Goal: Task Accomplishment & Management: Manage account settings

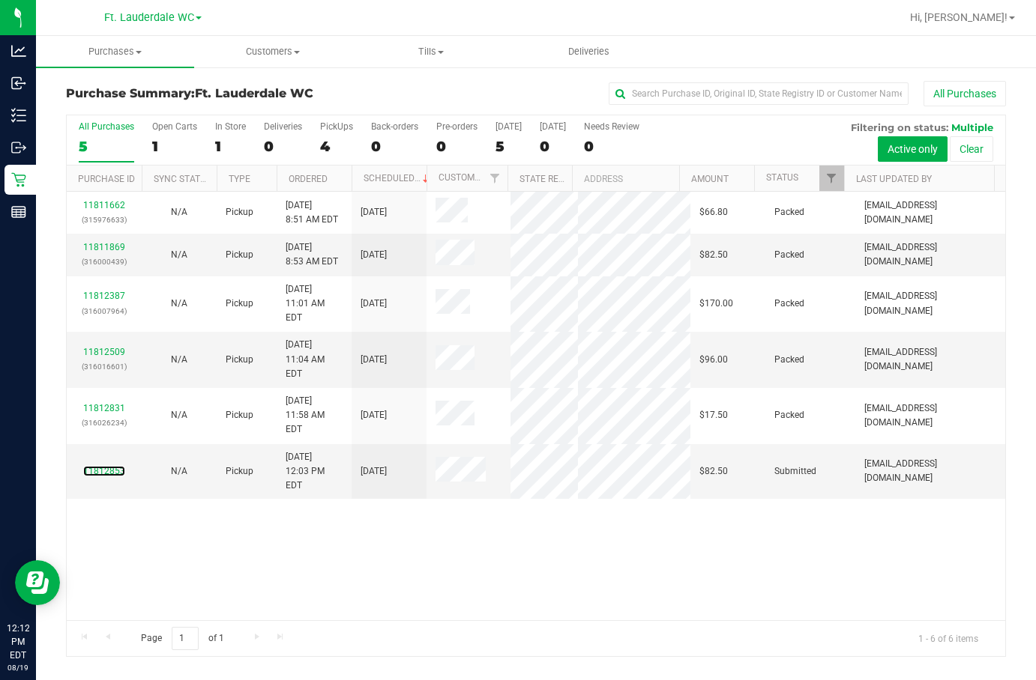
click at [108, 466] on link "11812853" at bounding box center [104, 471] width 42 height 10
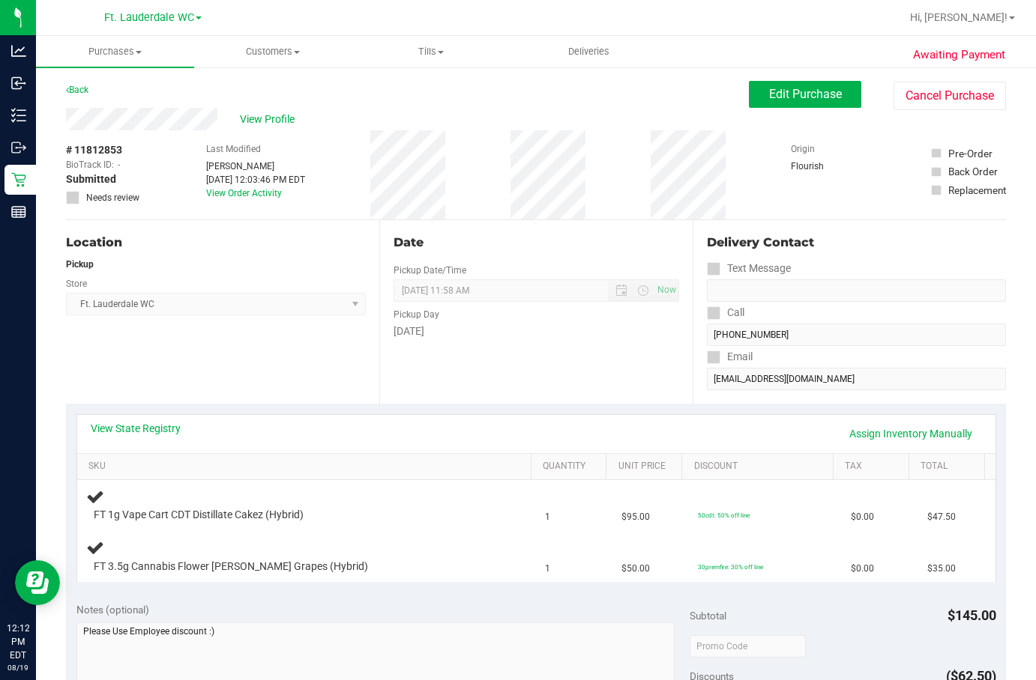
click at [611, 389] on div "Date Pickup Date/Time [DATE] Now [DATE] 11:58 AM Now Pickup Day [DATE]" at bounding box center [535, 312] width 313 height 184
click at [770, 92] on span "Edit Purchase" at bounding box center [805, 94] width 73 height 14
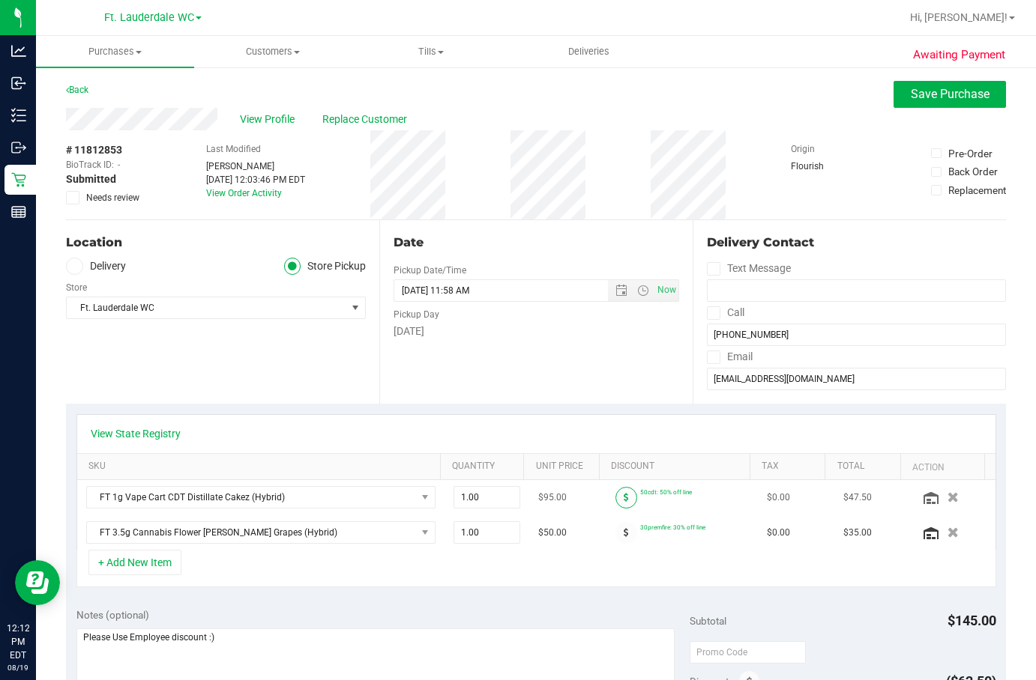
click at [623, 495] on icon at bounding box center [625, 497] width 5 height 9
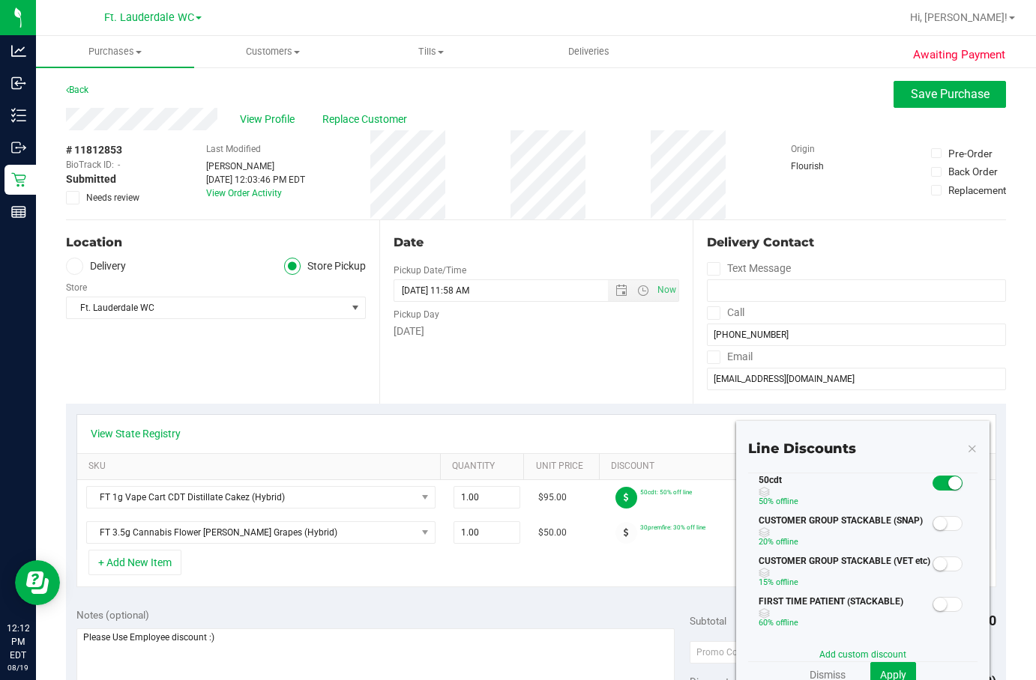
click at [948, 486] on small at bounding box center [954, 483] width 13 height 13
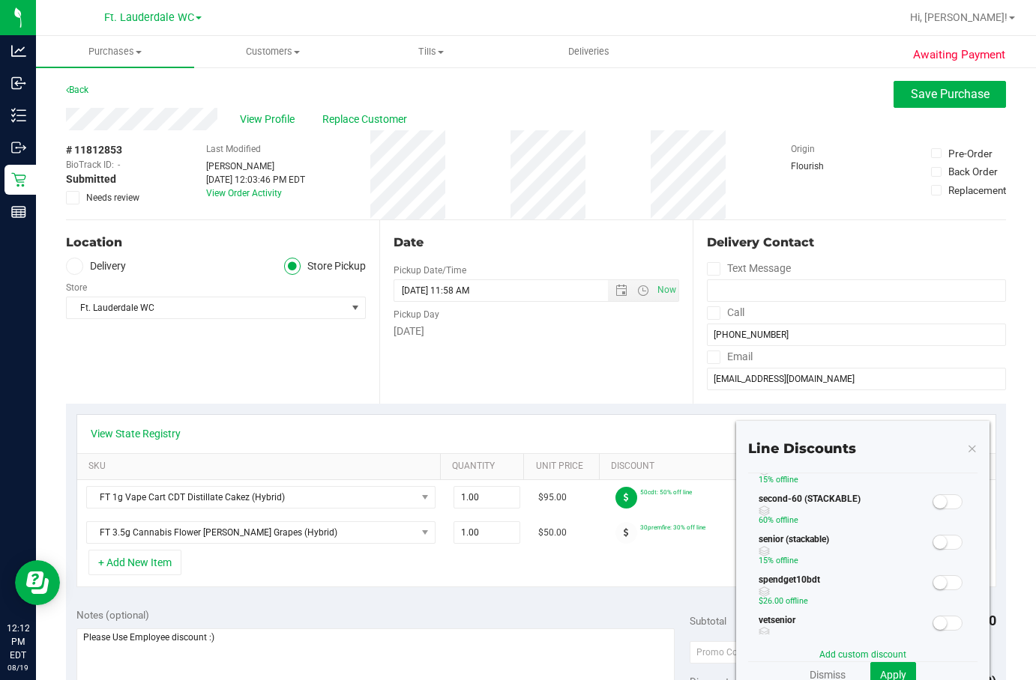
scroll to position [225, 0]
click at [967, 451] on icon at bounding box center [972, 448] width 10 height 18
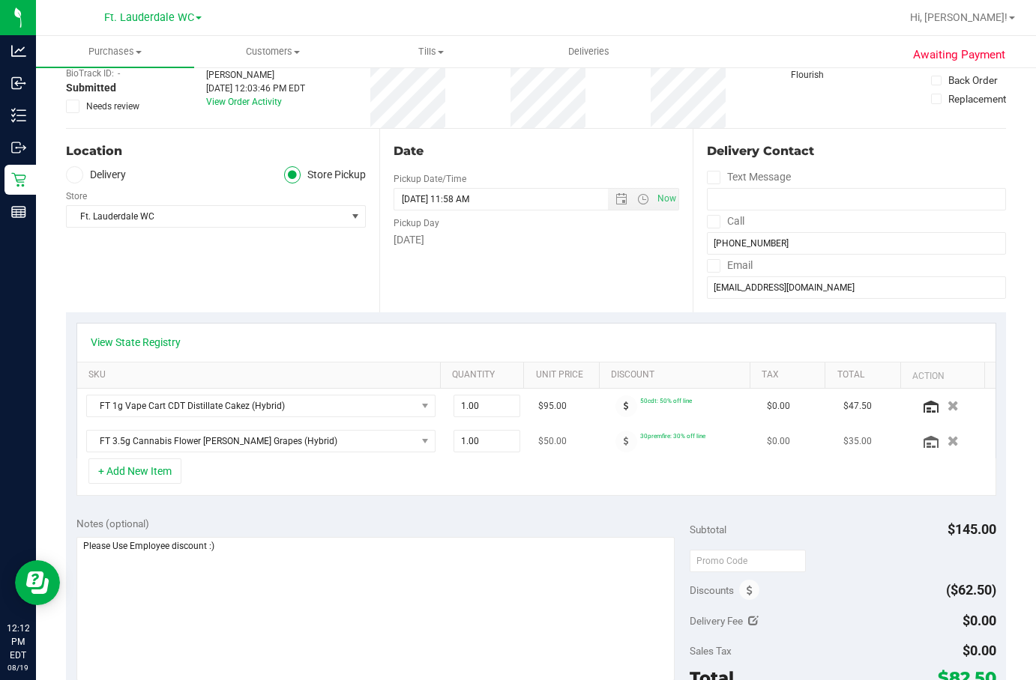
scroll to position [375, 0]
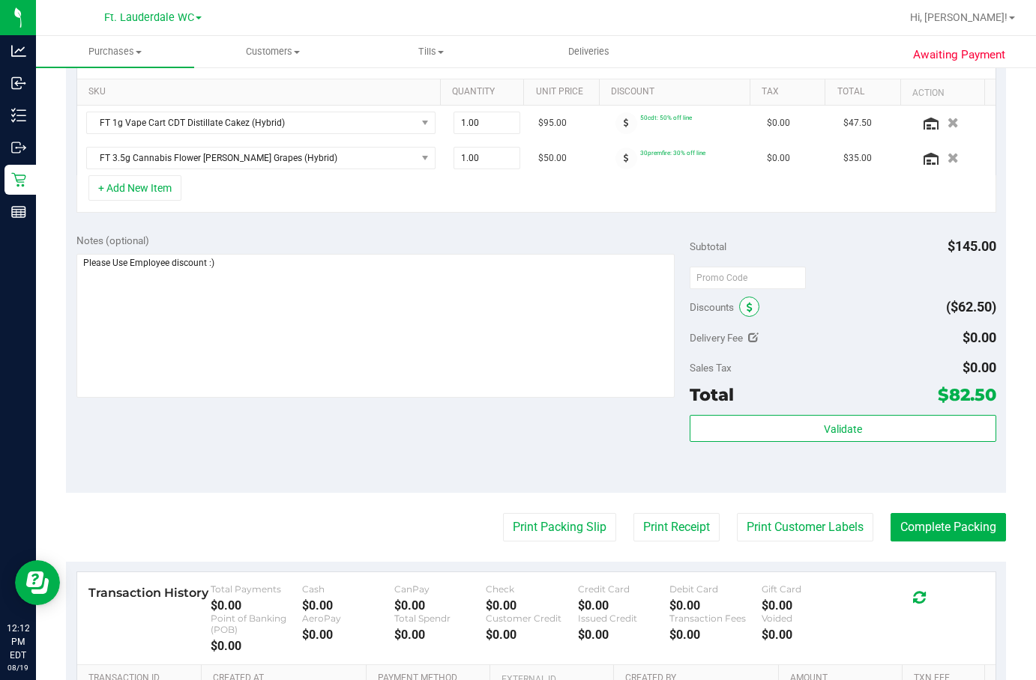
click at [746, 307] on icon at bounding box center [749, 308] width 6 height 10
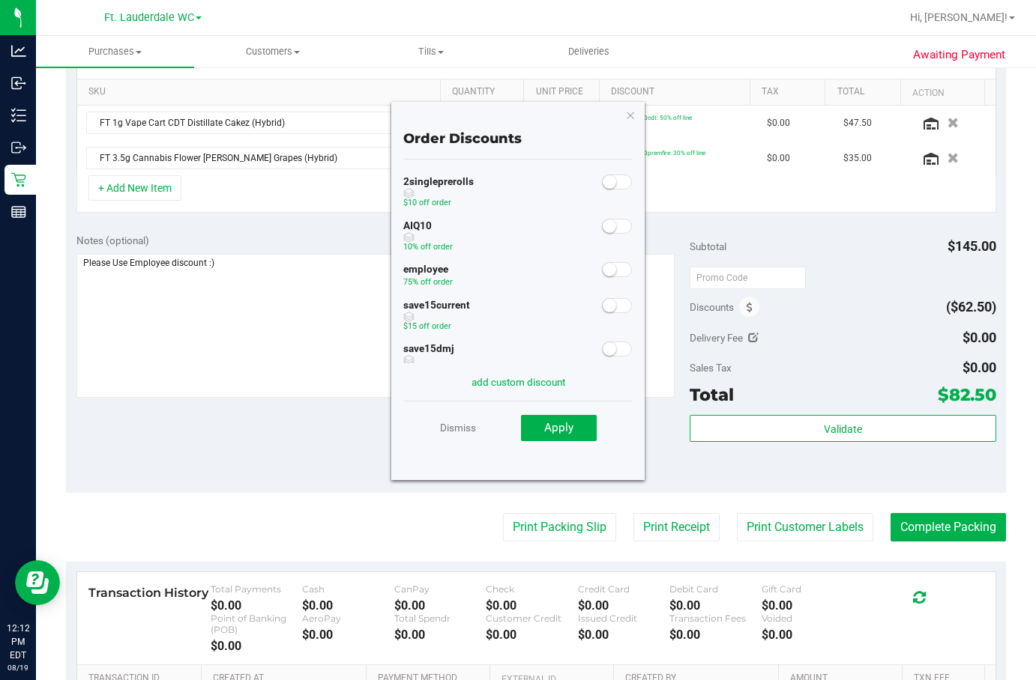
click at [605, 274] on span at bounding box center [617, 269] width 30 height 15
click at [571, 425] on span "Apply" at bounding box center [558, 427] width 29 height 13
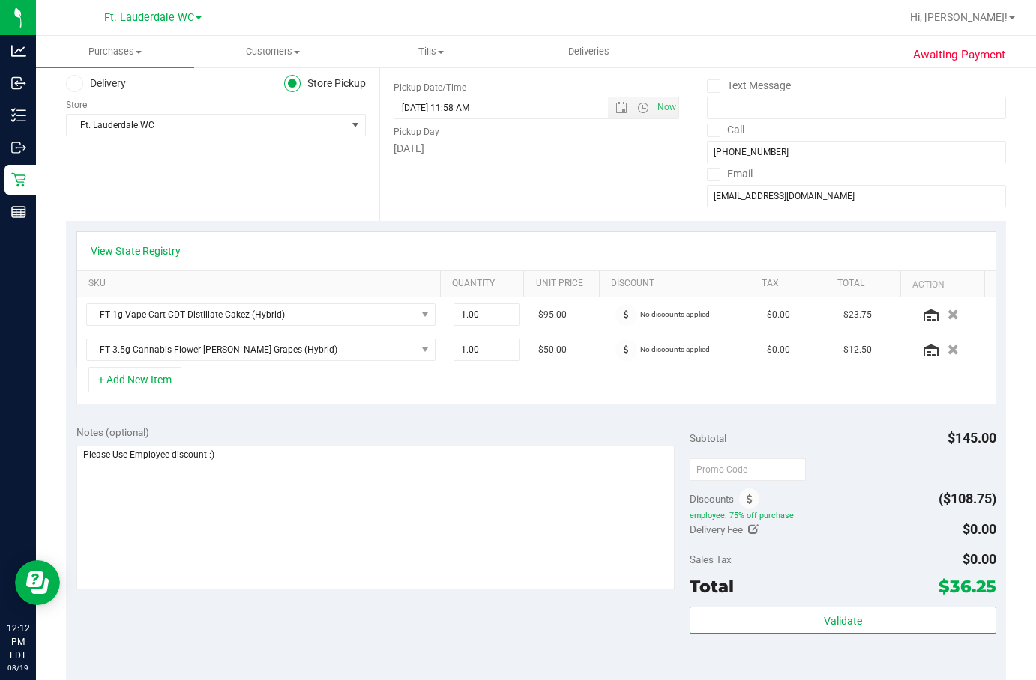
scroll to position [0, 0]
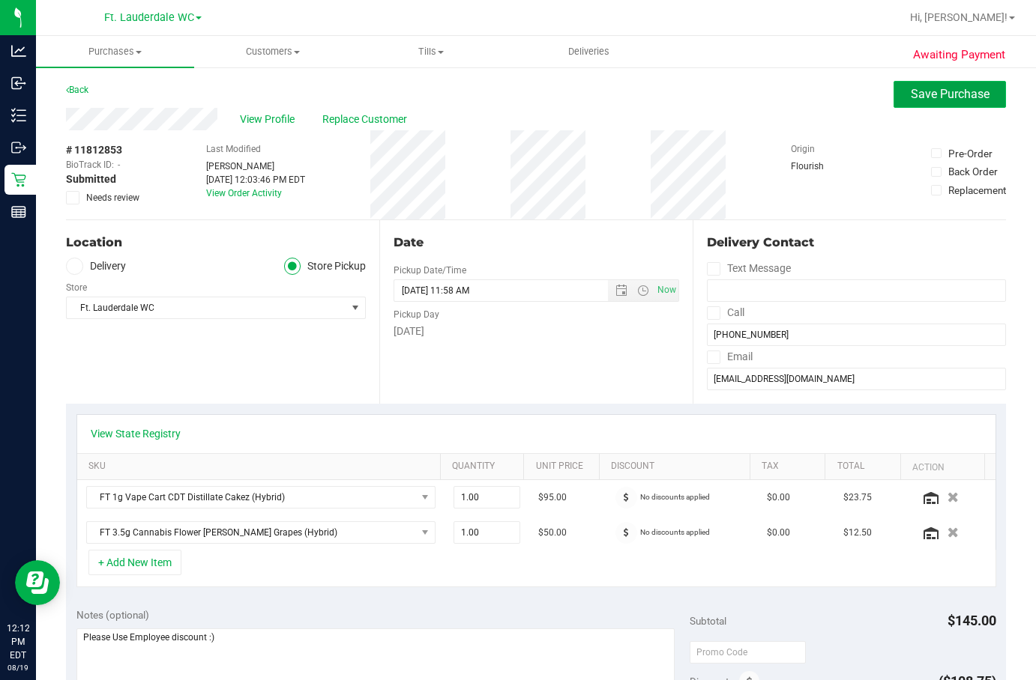
click at [925, 92] on span "Save Purchase" at bounding box center [949, 94] width 79 height 14
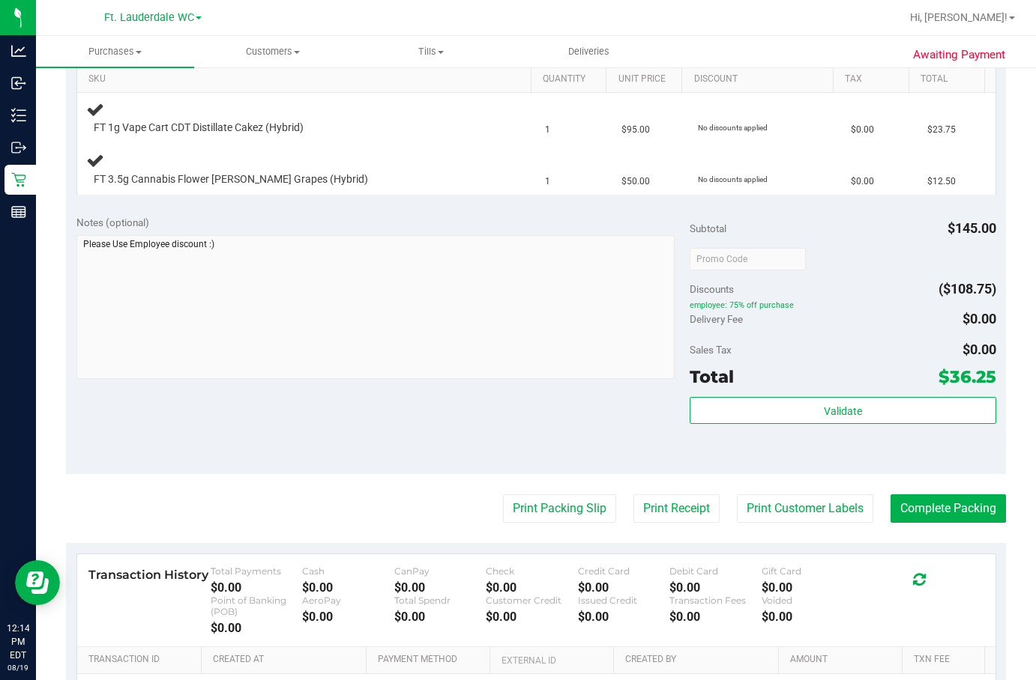
scroll to position [351, 0]
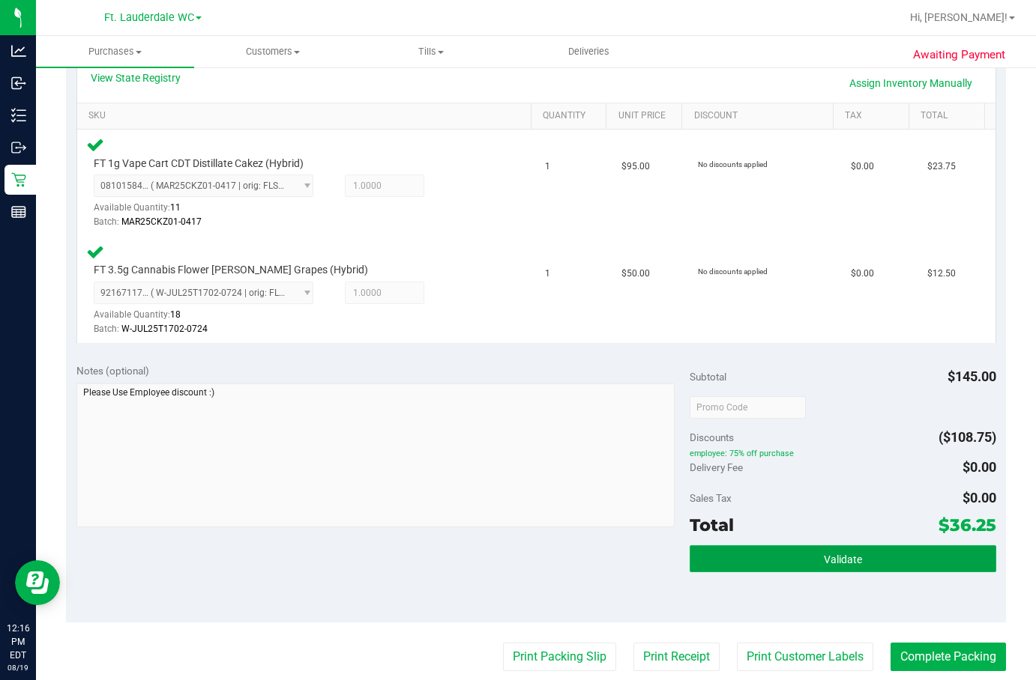
click at [806, 564] on button "Validate" at bounding box center [842, 559] width 306 height 27
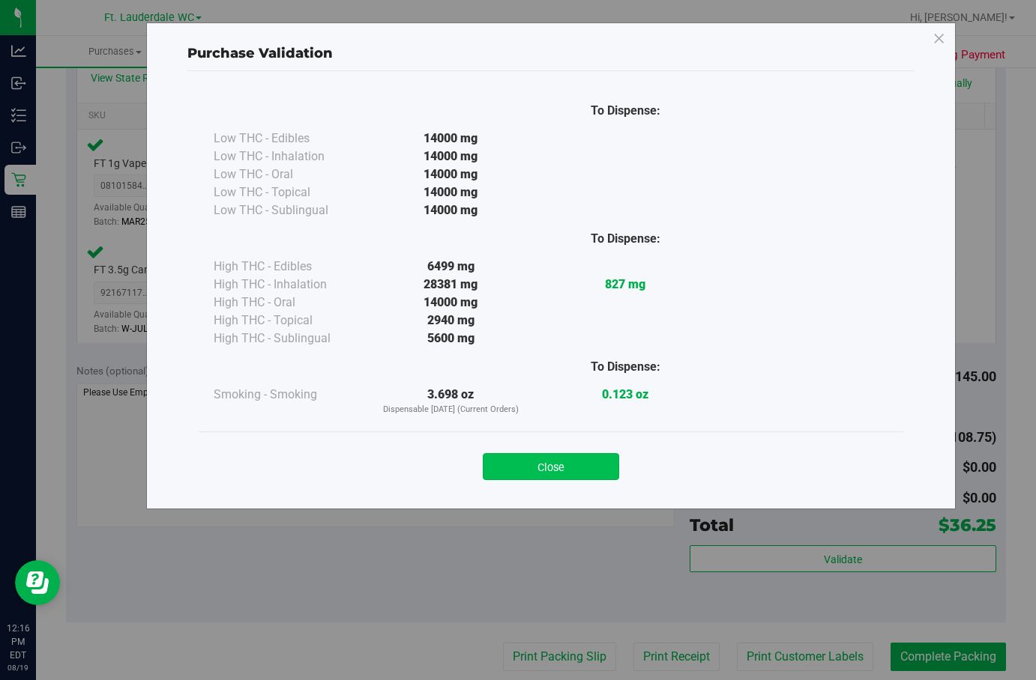
click at [570, 474] on button "Close" at bounding box center [551, 466] width 136 height 27
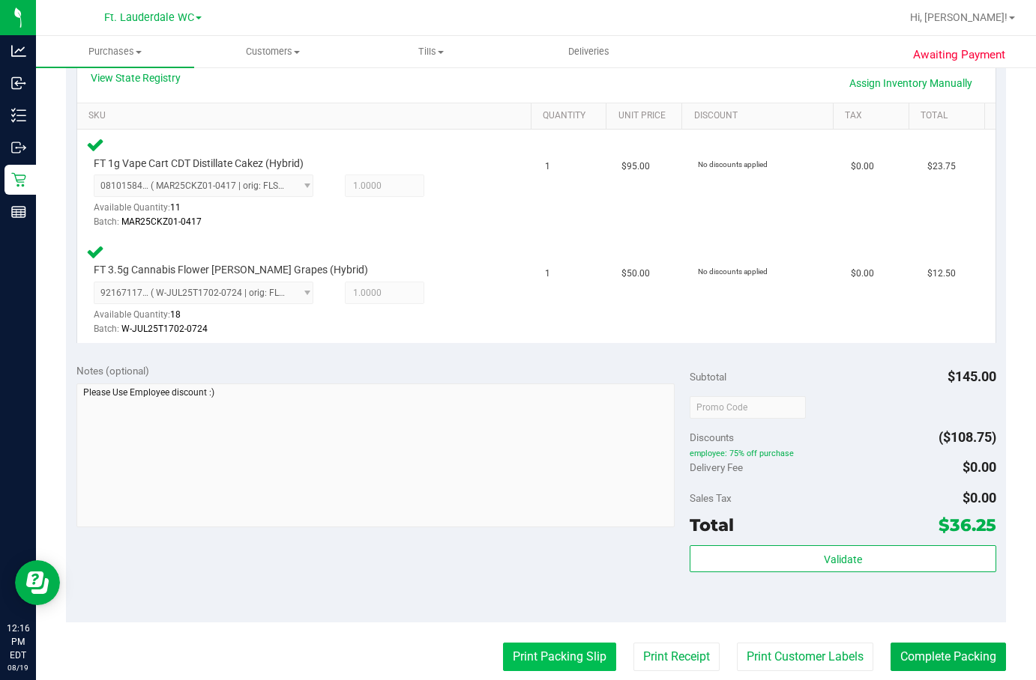
click at [555, 650] on button "Print Packing Slip" at bounding box center [559, 657] width 113 height 28
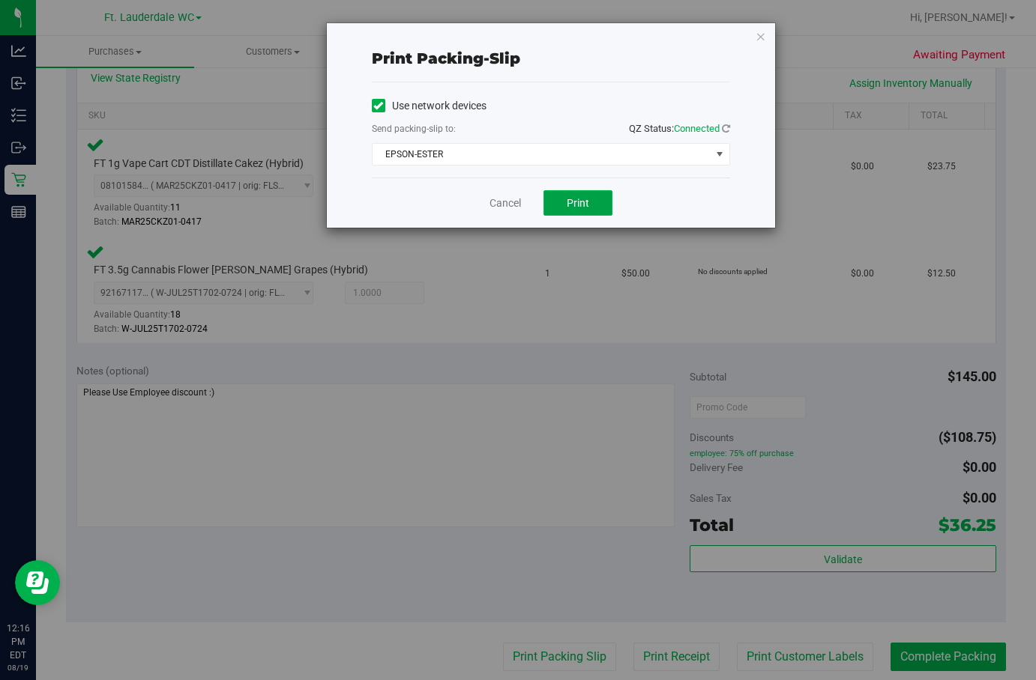
click at [569, 207] on span "Print" at bounding box center [578, 203] width 22 height 12
click at [496, 205] on link "Cancel" at bounding box center [498, 204] width 31 height 16
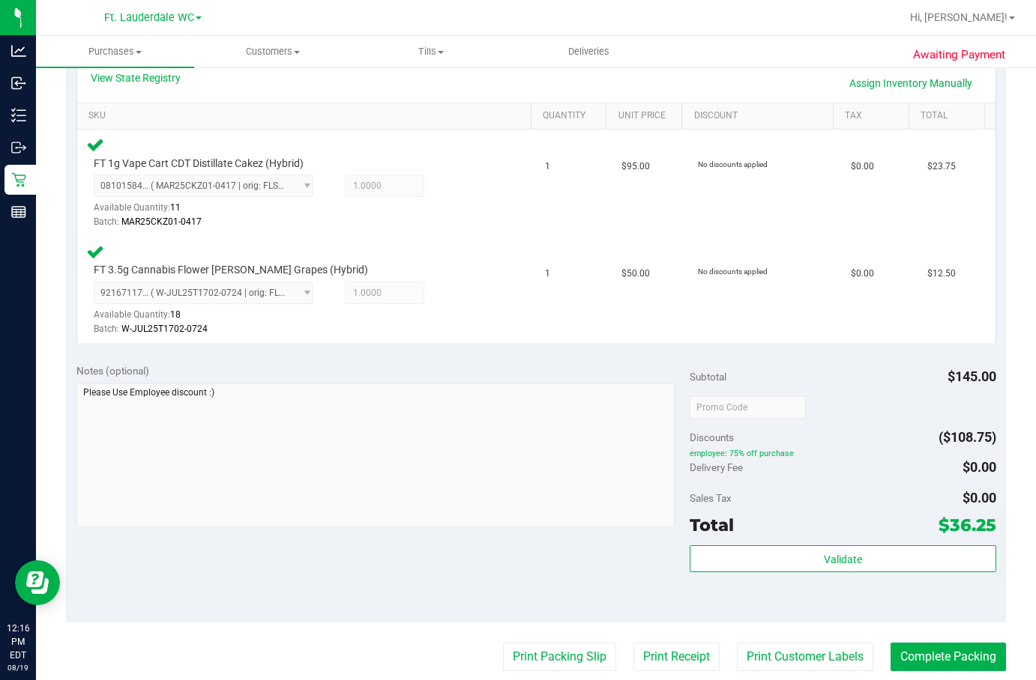
click at [755, 516] on div "Total $36.25" at bounding box center [842, 525] width 306 height 27
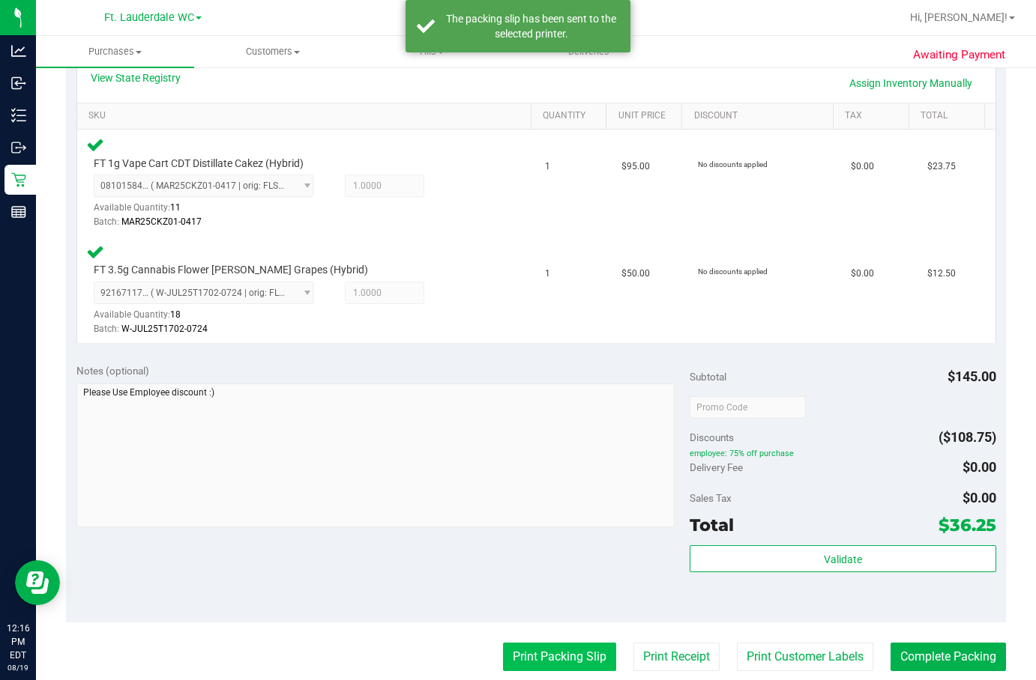
click at [547, 644] on button "Print Packing Slip" at bounding box center [559, 657] width 113 height 28
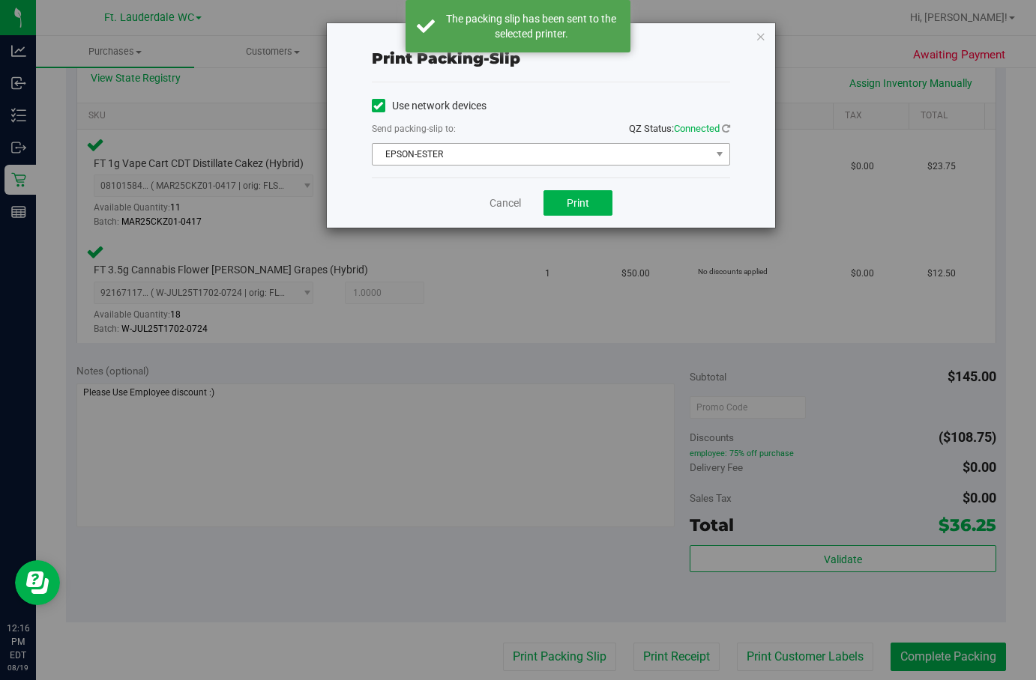
click at [462, 145] on span "EPSON-ESTER" at bounding box center [541, 154] width 338 height 21
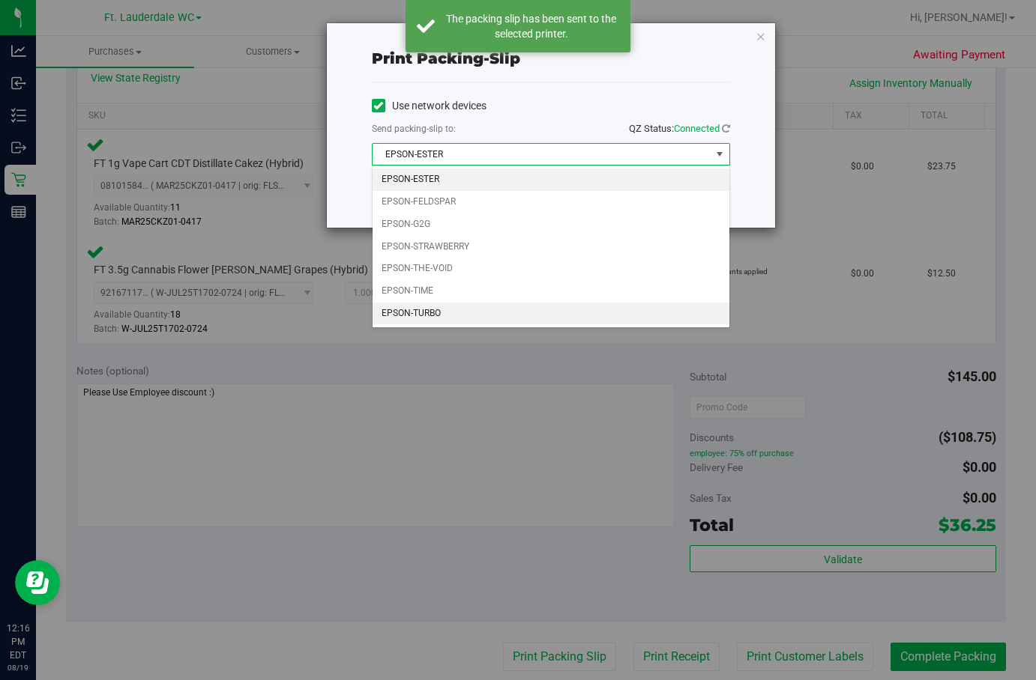
click at [450, 315] on li "EPSON-TURBO" at bounding box center [550, 314] width 357 height 22
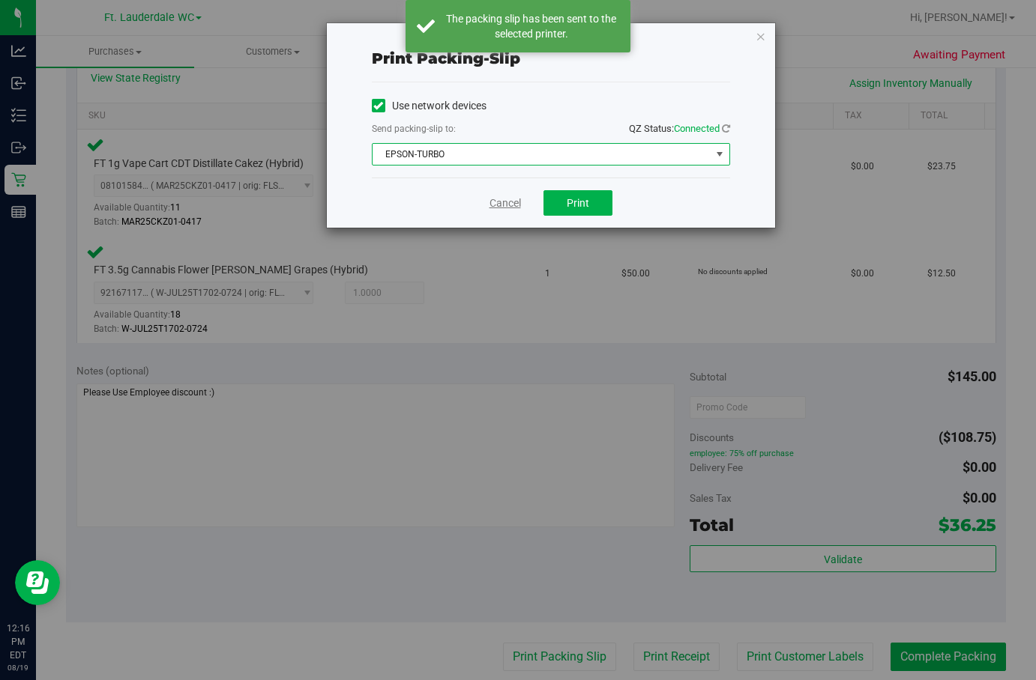
click at [511, 205] on link "Cancel" at bounding box center [504, 204] width 31 height 16
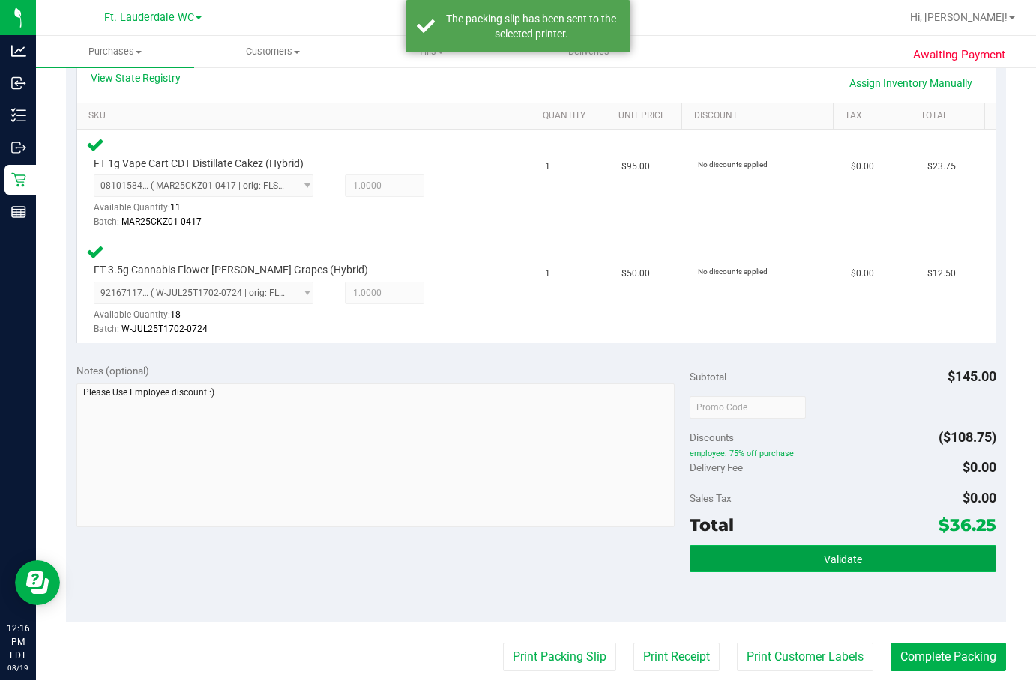
click at [828, 565] on span "Validate" at bounding box center [843, 560] width 38 height 12
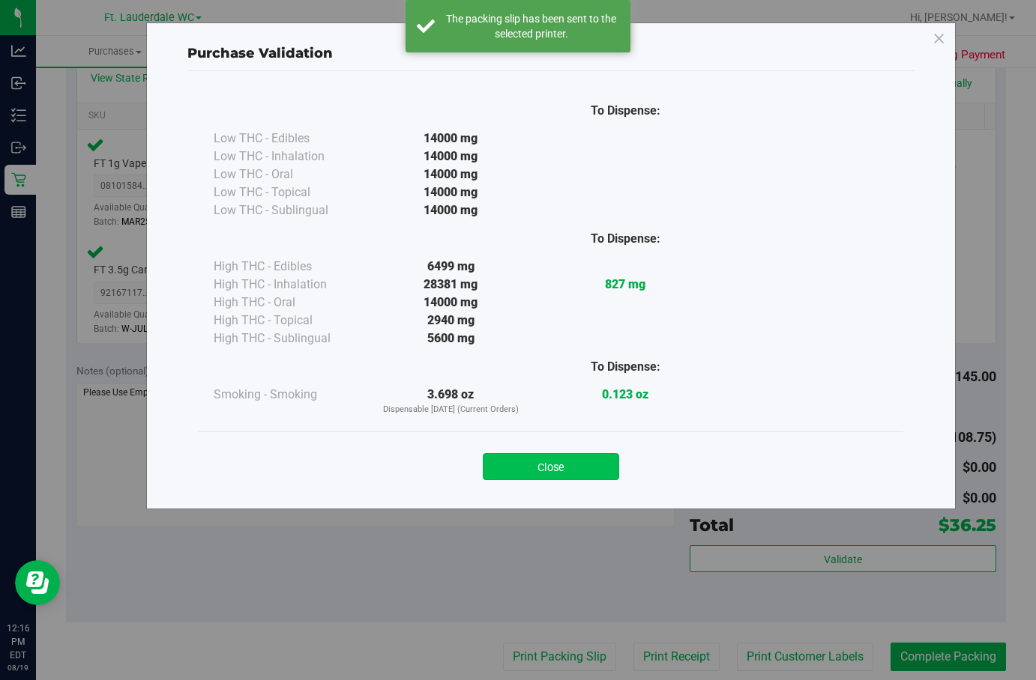
click at [572, 471] on button "Close" at bounding box center [551, 466] width 136 height 27
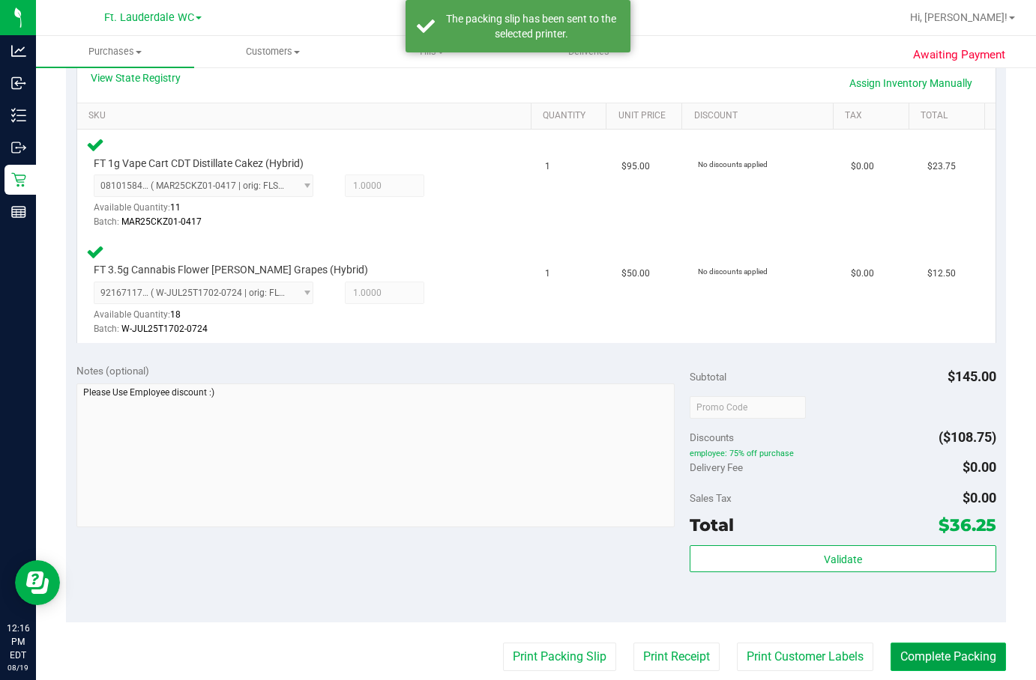
click at [938, 658] on button "Complete Packing" at bounding box center [947, 657] width 115 height 28
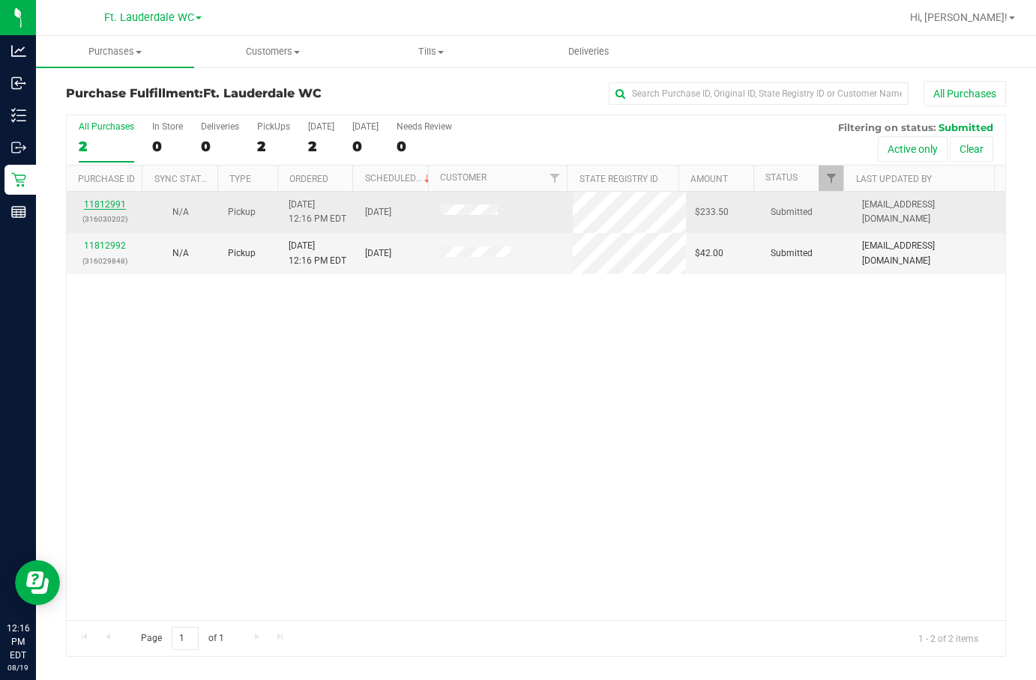
click at [97, 203] on link "11812991" at bounding box center [105, 204] width 42 height 10
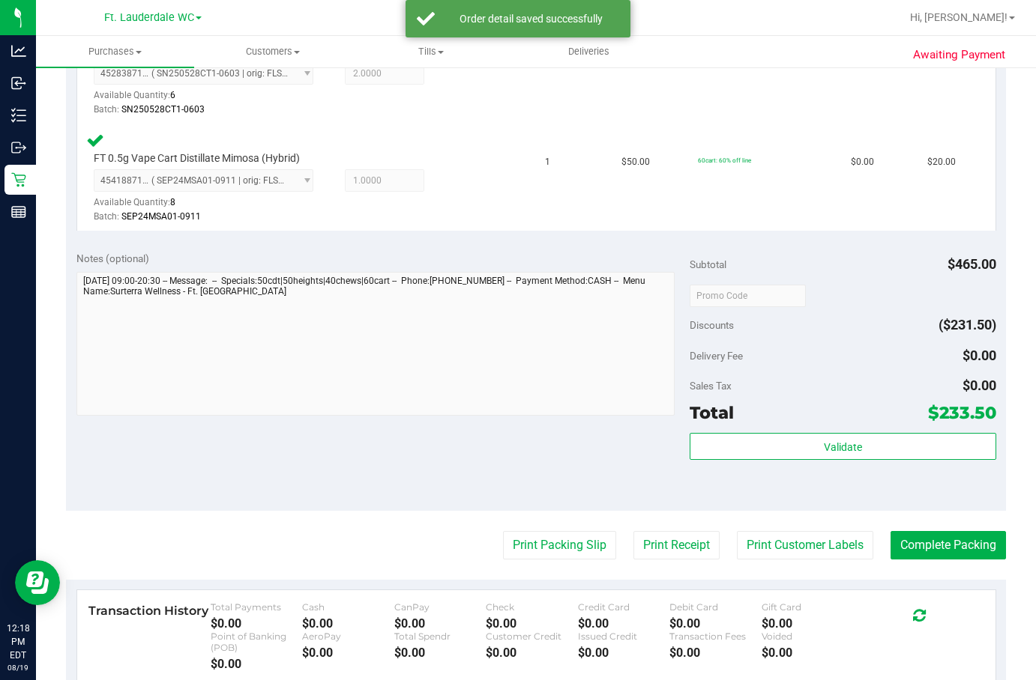
scroll to position [897, 0]
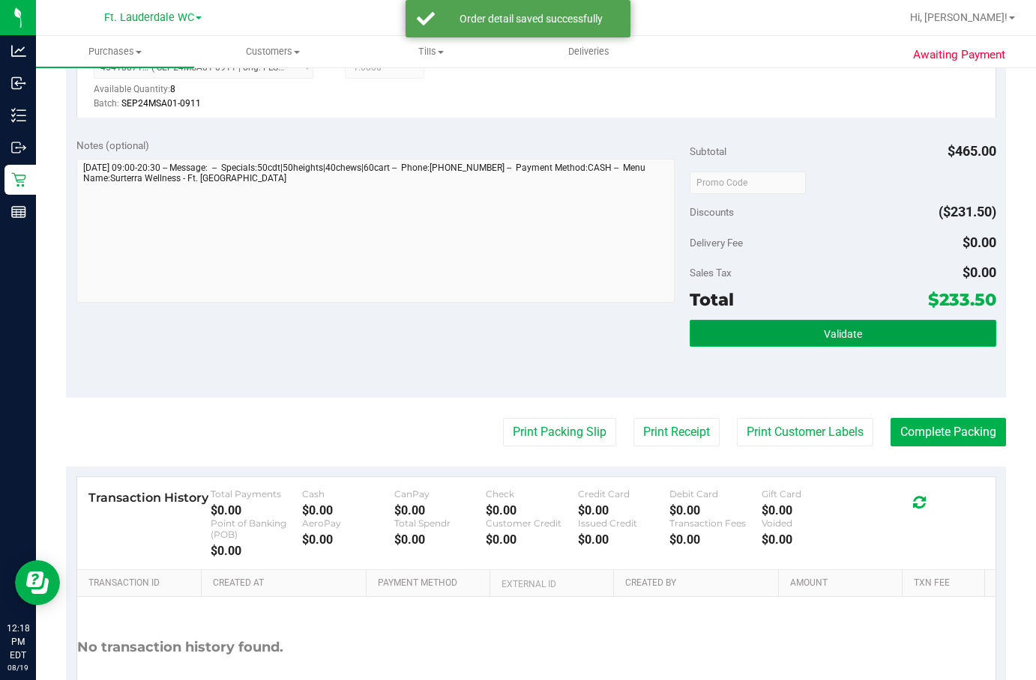
click at [803, 321] on button "Validate" at bounding box center [842, 333] width 306 height 27
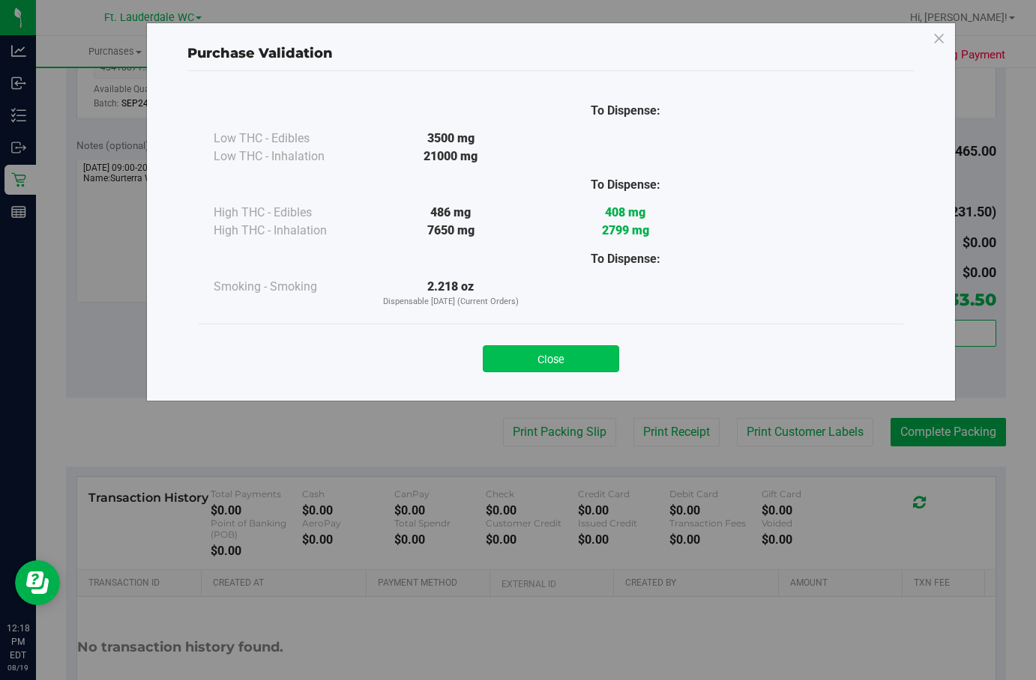
click at [588, 357] on button "Close" at bounding box center [551, 358] width 136 height 27
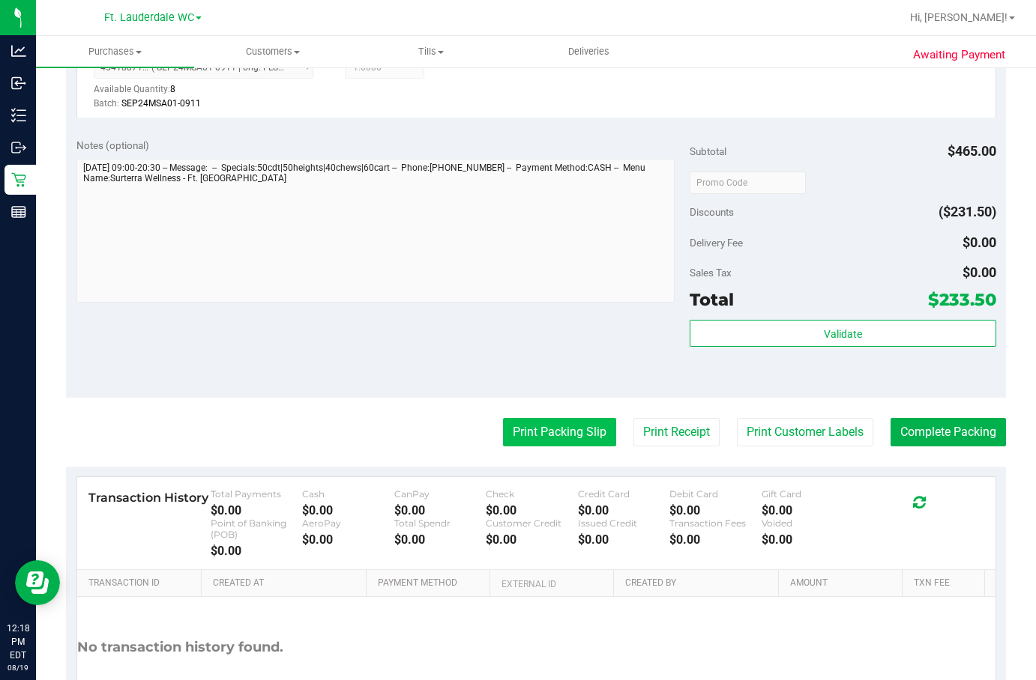
click at [571, 440] on button "Print Packing Slip" at bounding box center [559, 432] width 113 height 28
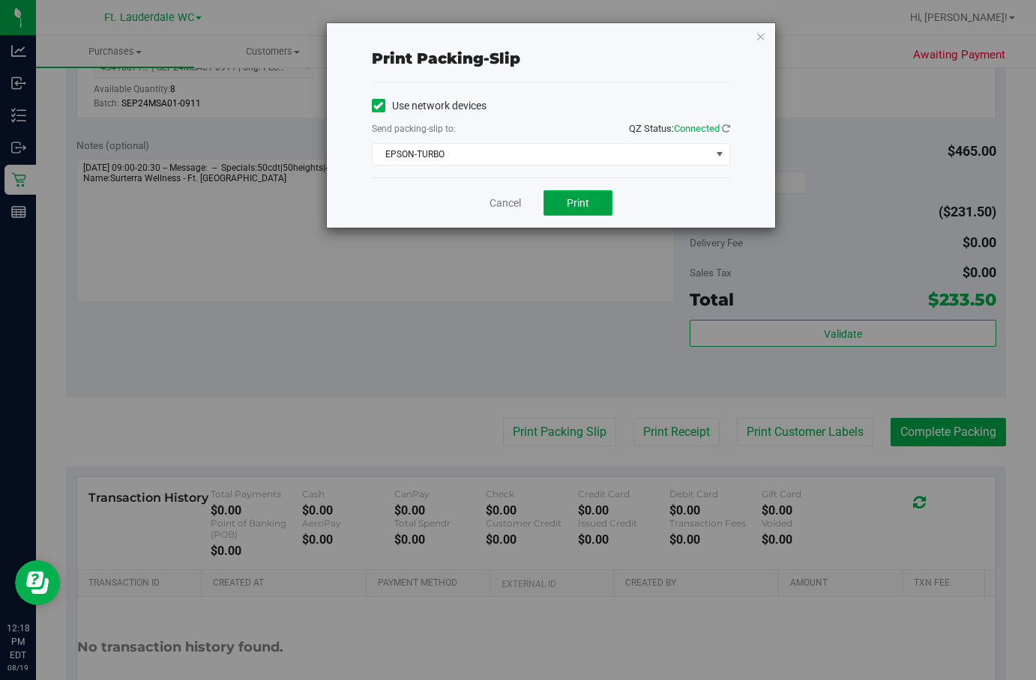
click at [576, 197] on span "Print" at bounding box center [578, 203] width 22 height 12
click at [496, 196] on link "Cancel" at bounding box center [498, 204] width 31 height 16
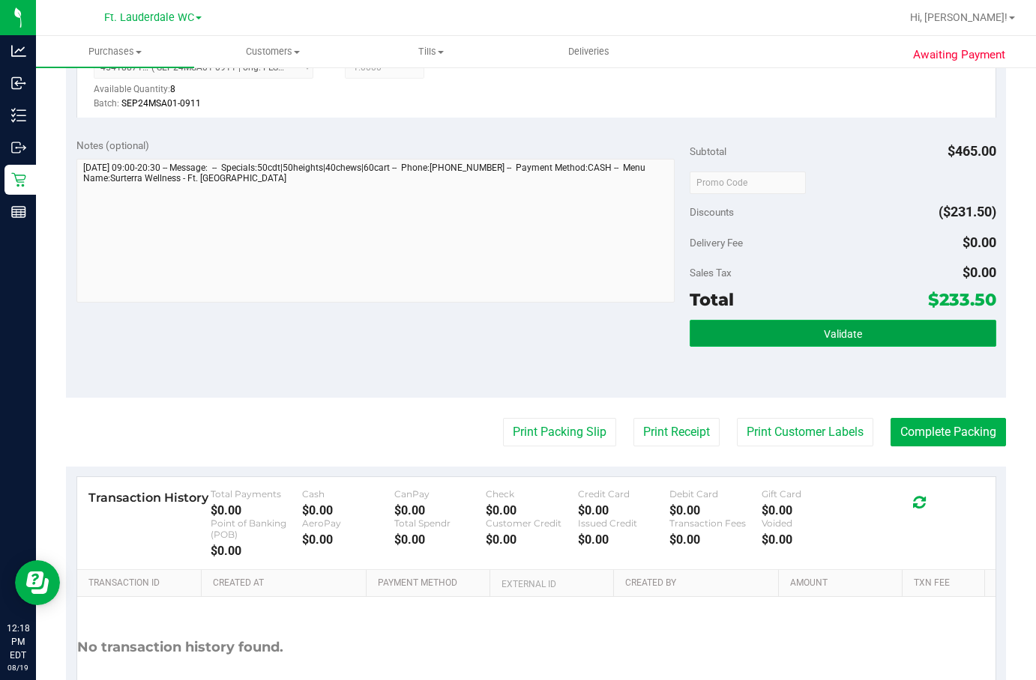
click at [769, 341] on button "Validate" at bounding box center [842, 333] width 306 height 27
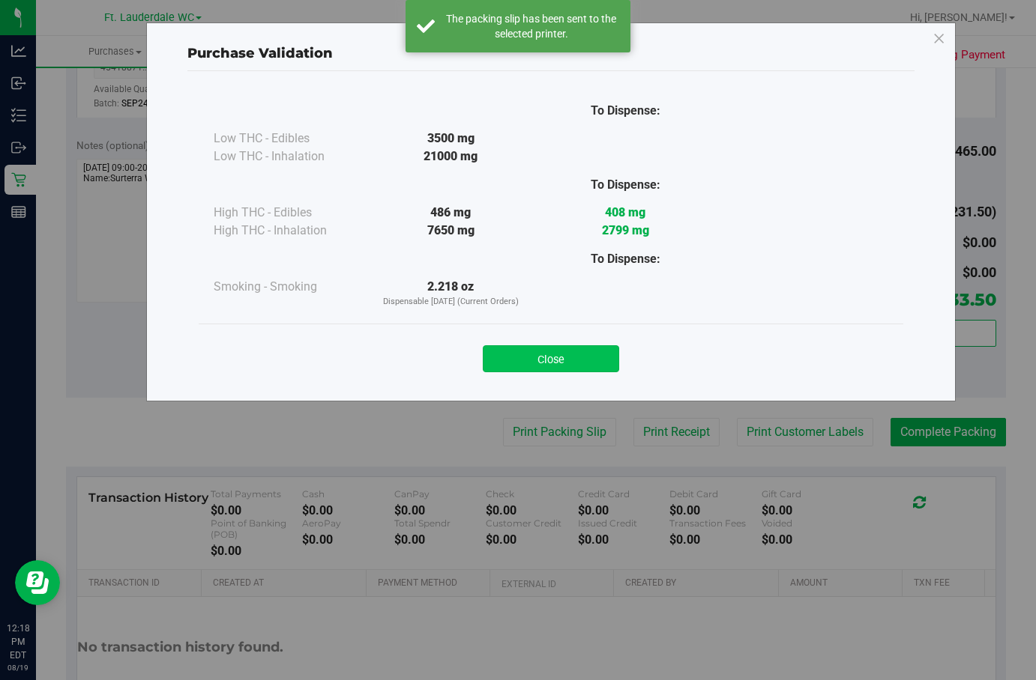
click at [576, 357] on button "Close" at bounding box center [551, 358] width 136 height 27
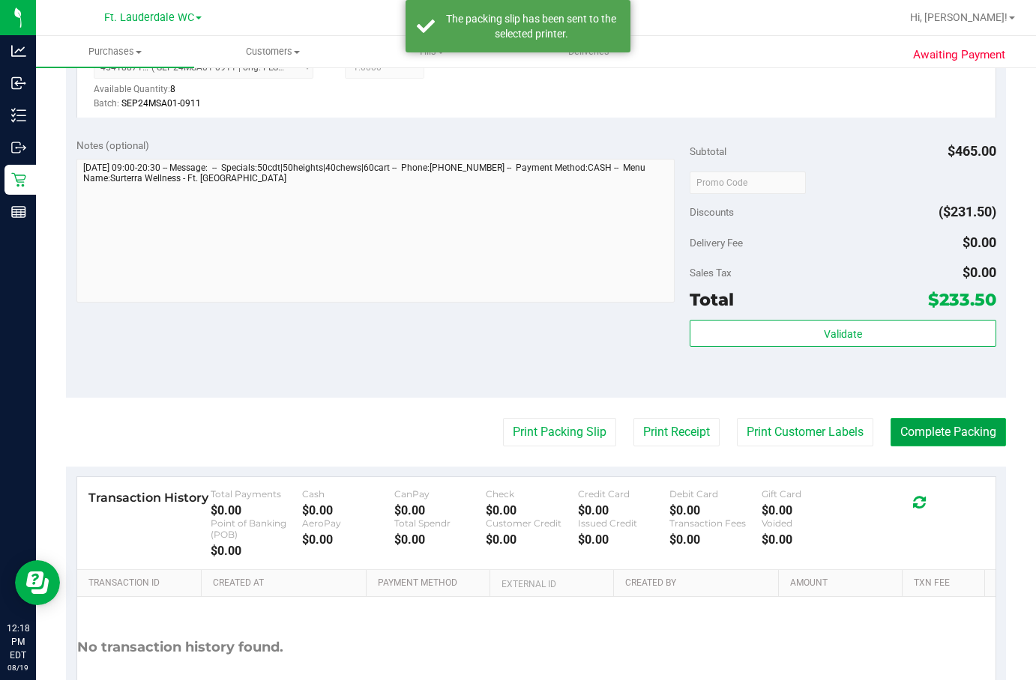
click at [915, 441] on button "Complete Packing" at bounding box center [947, 432] width 115 height 28
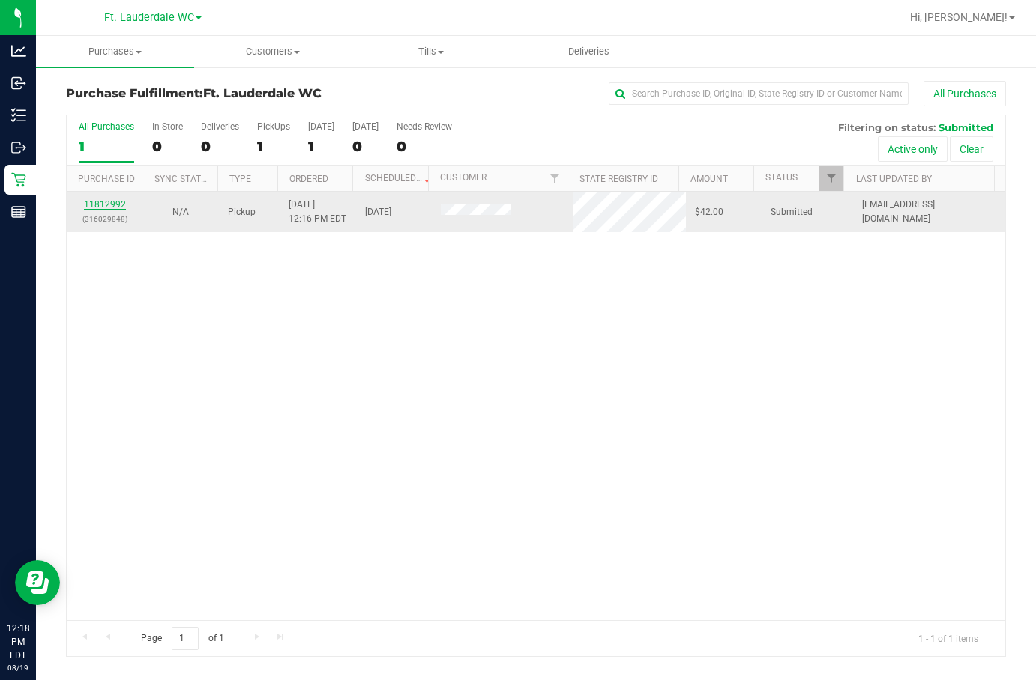
click at [111, 205] on link "11812992" at bounding box center [105, 204] width 42 height 10
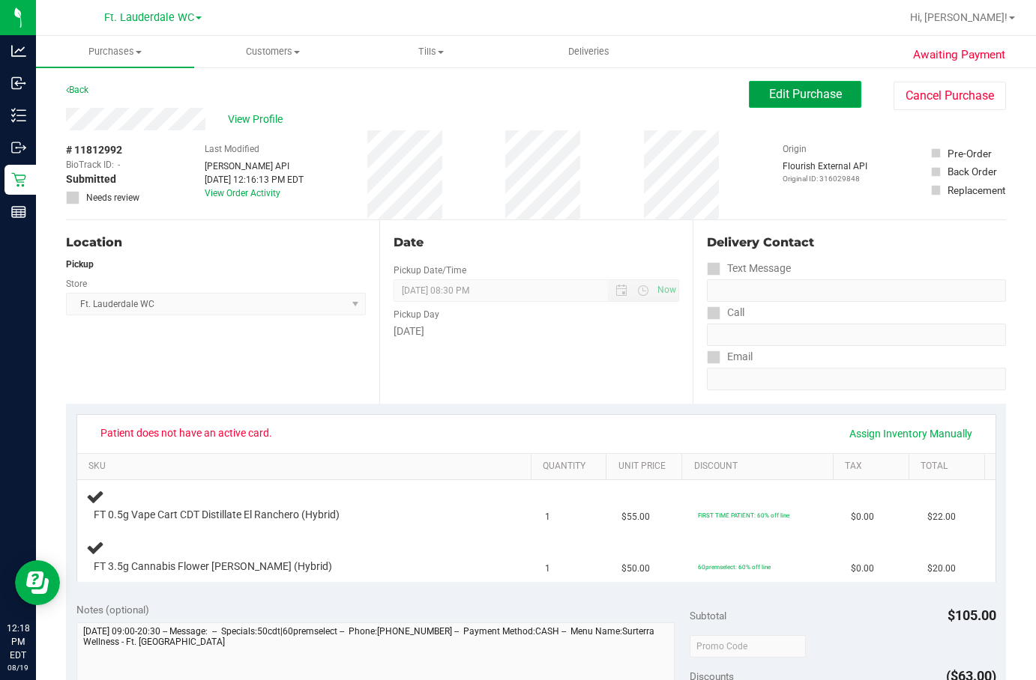
click at [774, 96] on span "Edit Purchase" at bounding box center [805, 94] width 73 height 14
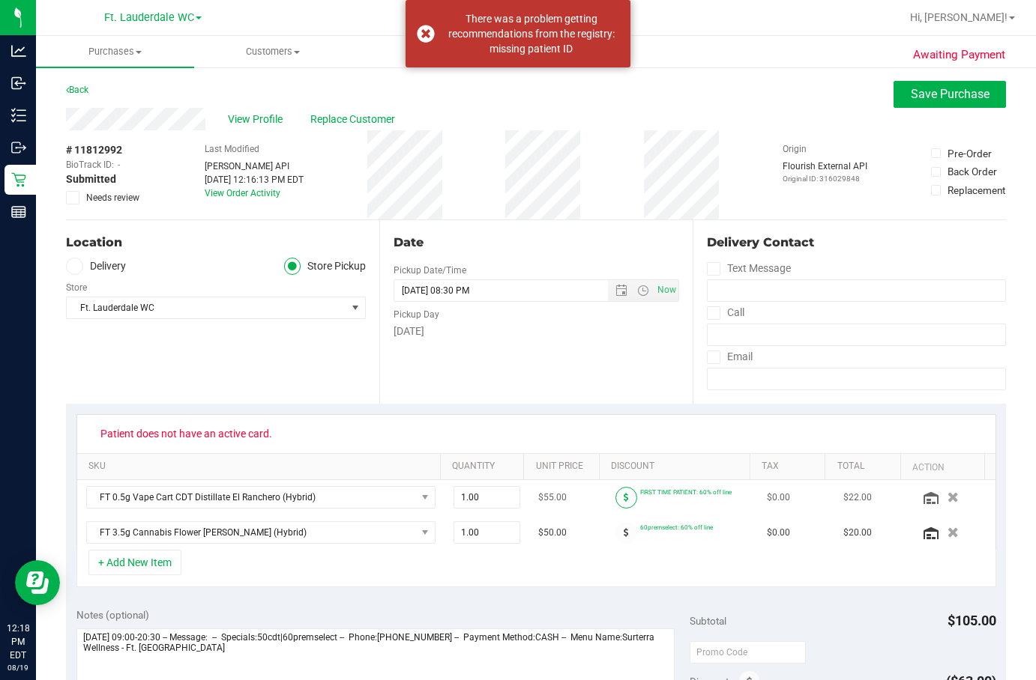
click at [623, 497] on icon at bounding box center [625, 497] width 5 height 9
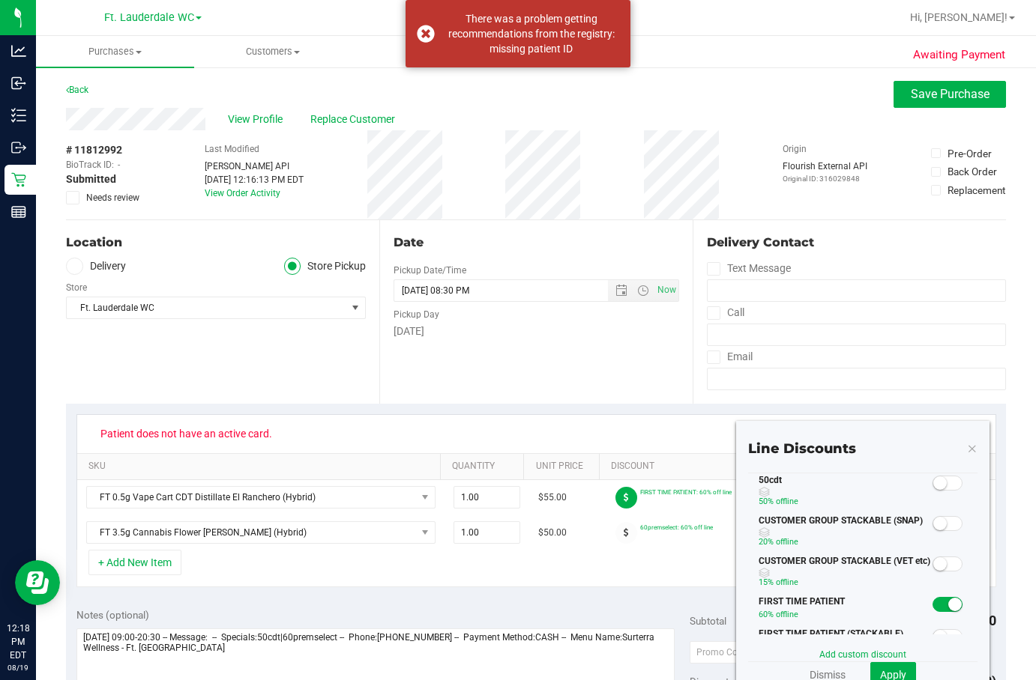
click at [937, 486] on span at bounding box center [947, 483] width 30 height 15
click at [895, 673] on button "Apply" at bounding box center [893, 674] width 46 height 25
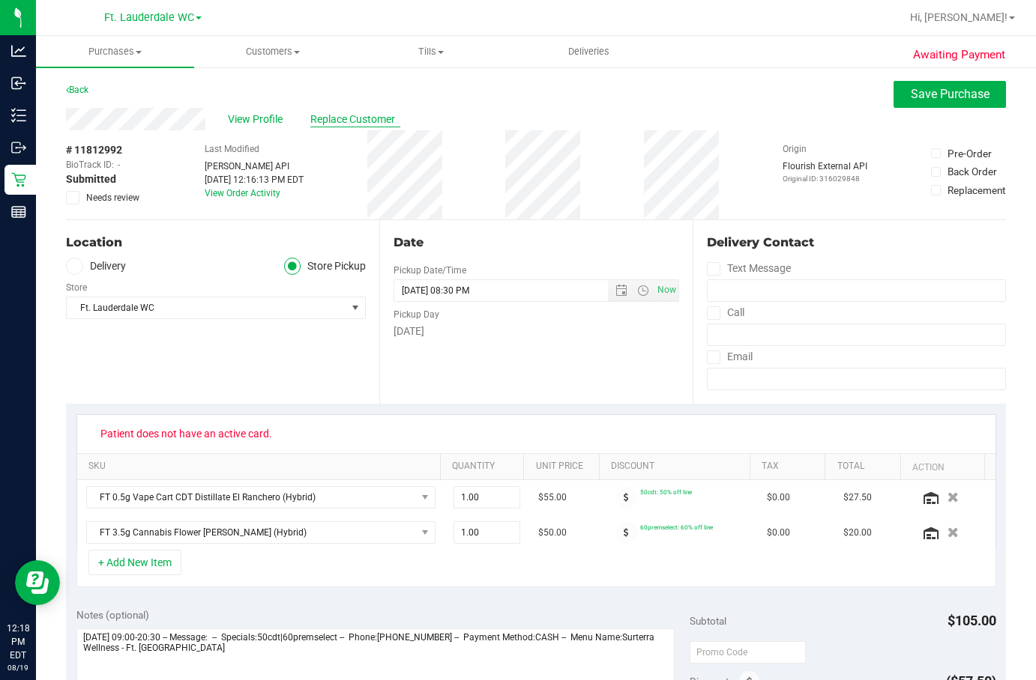
click at [369, 115] on span "Replace Customer" at bounding box center [355, 120] width 90 height 16
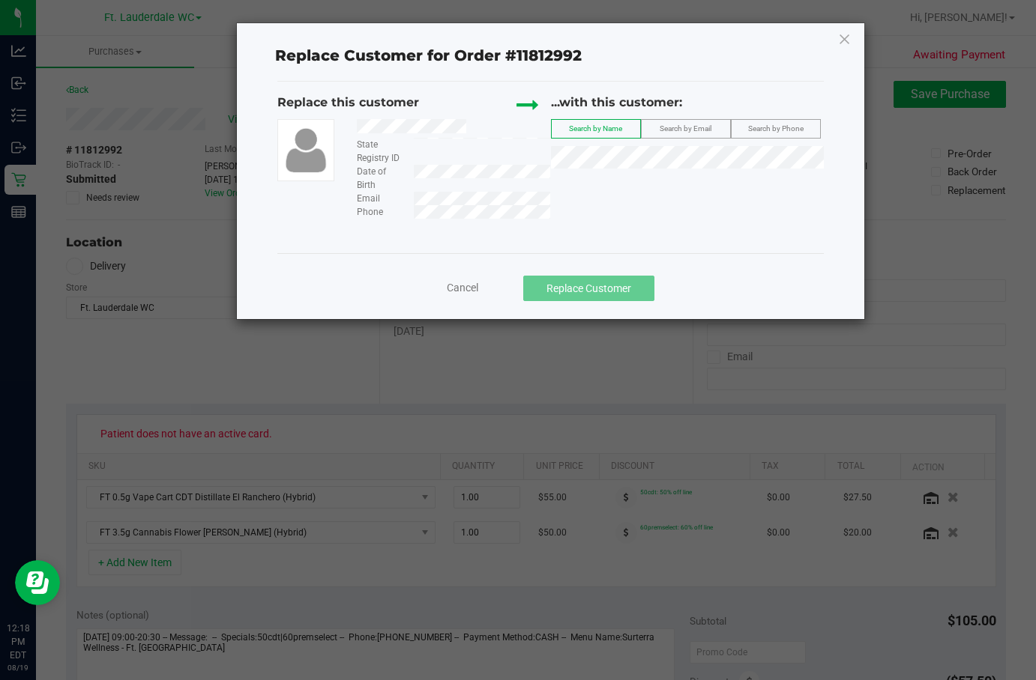
click at [773, 129] on span "Search by Phone" at bounding box center [775, 128] width 55 height 8
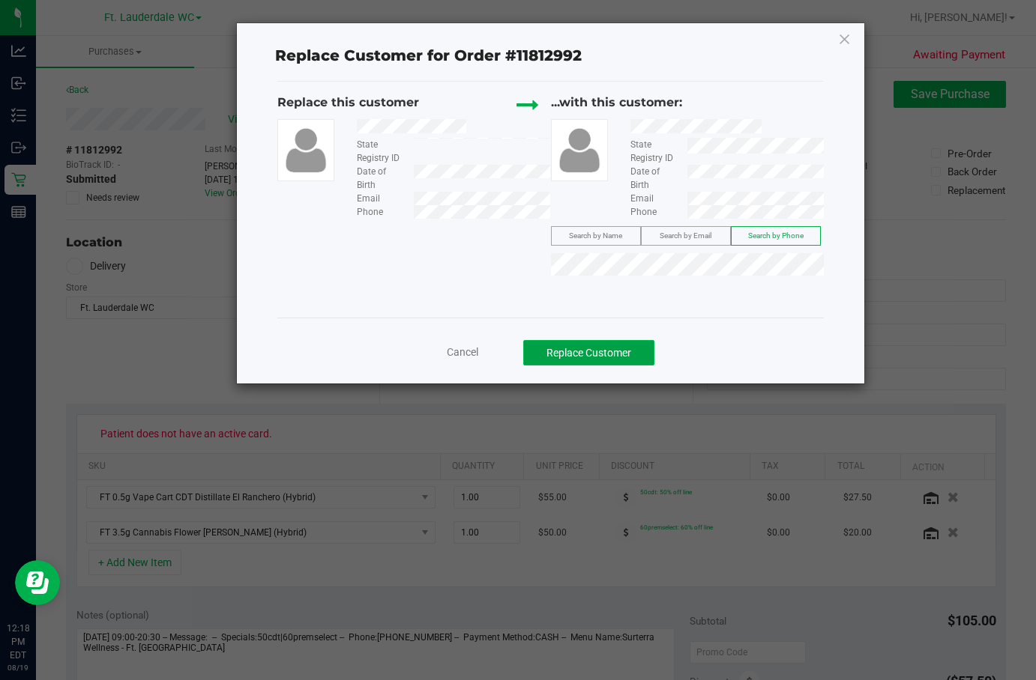
click at [593, 356] on button "Replace Customer" at bounding box center [588, 352] width 131 height 25
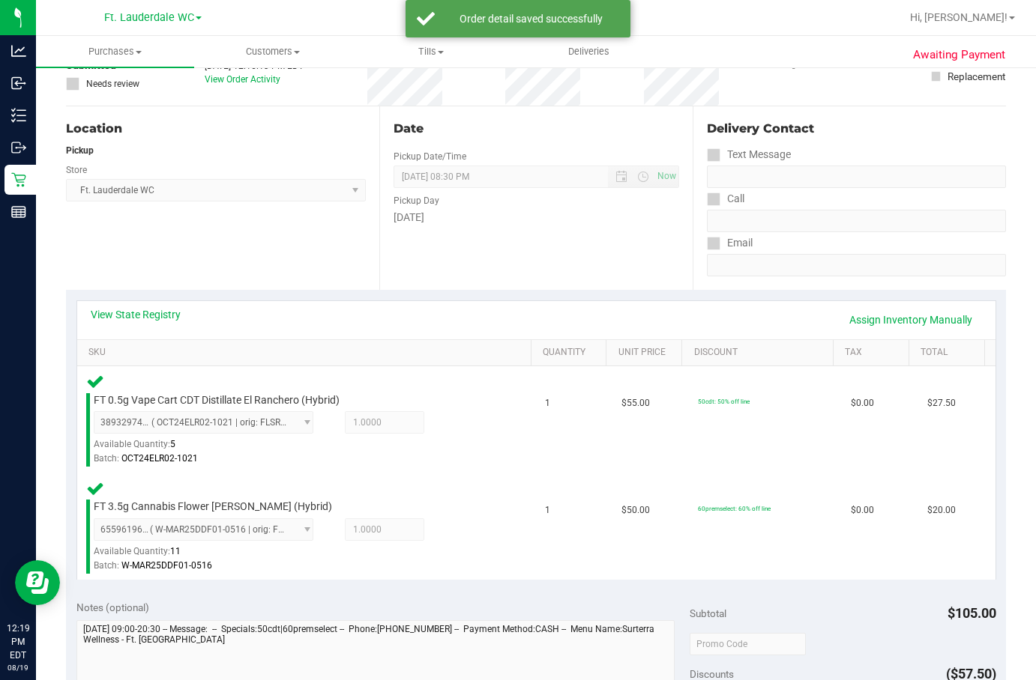
scroll to position [354, 0]
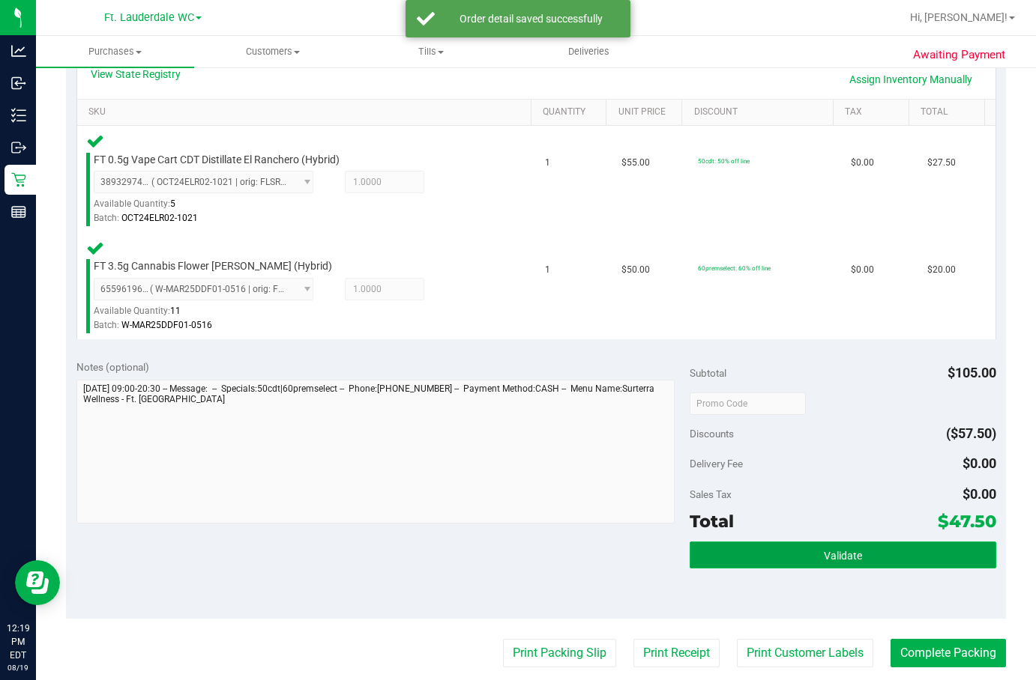
click at [785, 546] on button "Validate" at bounding box center [842, 555] width 306 height 27
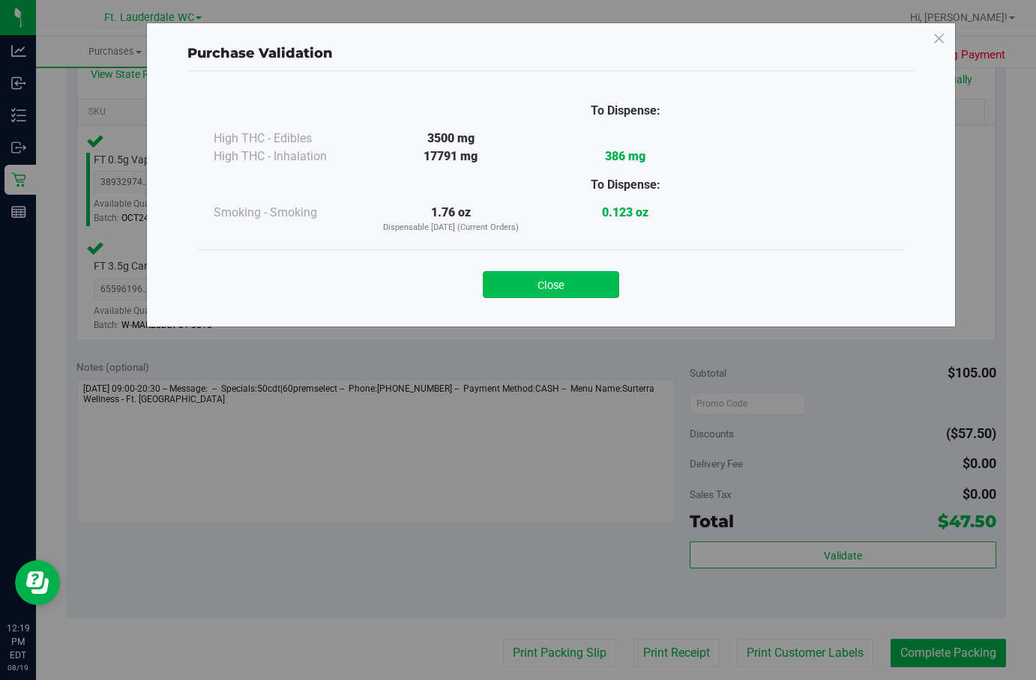
click at [582, 274] on button "Close" at bounding box center [551, 284] width 136 height 27
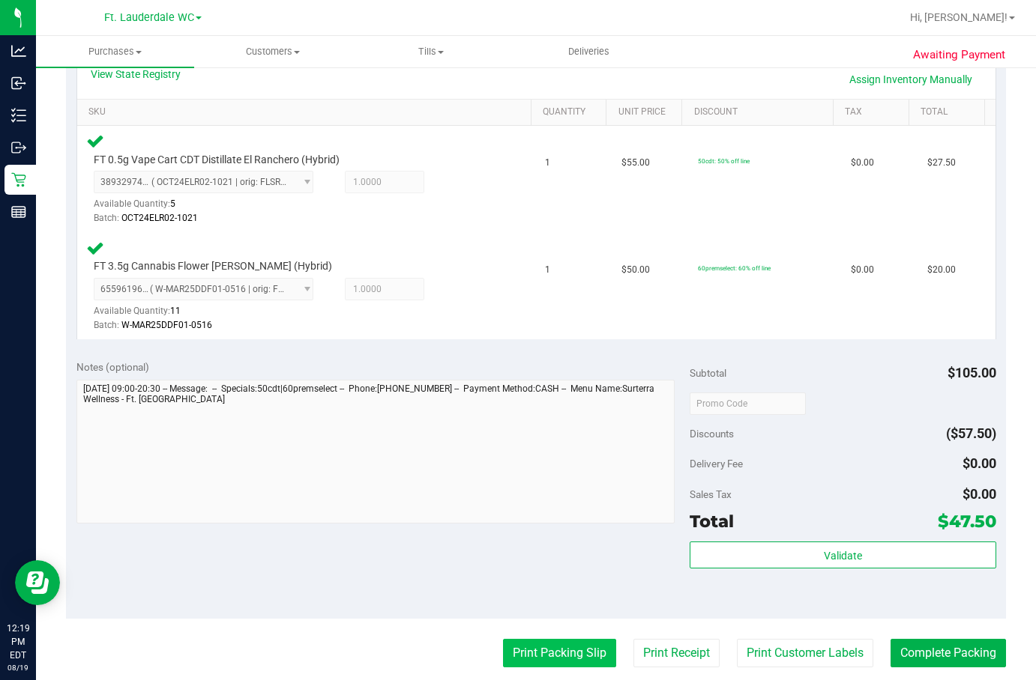
click at [571, 644] on button "Print Packing Slip" at bounding box center [559, 653] width 113 height 28
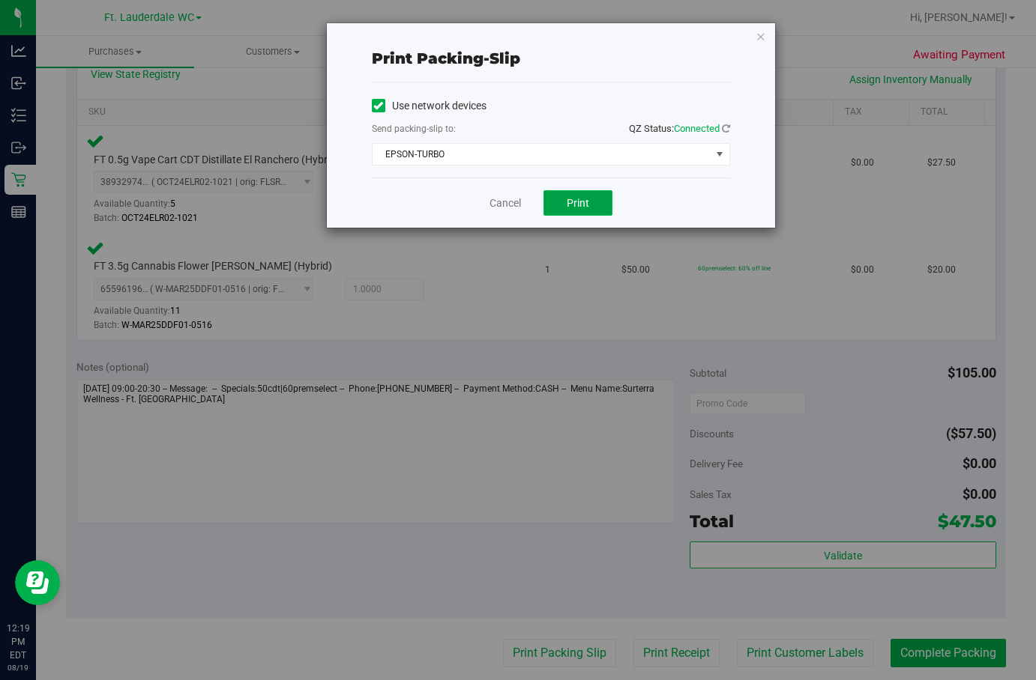
click at [579, 211] on button "Print" at bounding box center [577, 202] width 69 height 25
click at [498, 204] on link "Cancel" at bounding box center [498, 204] width 31 height 16
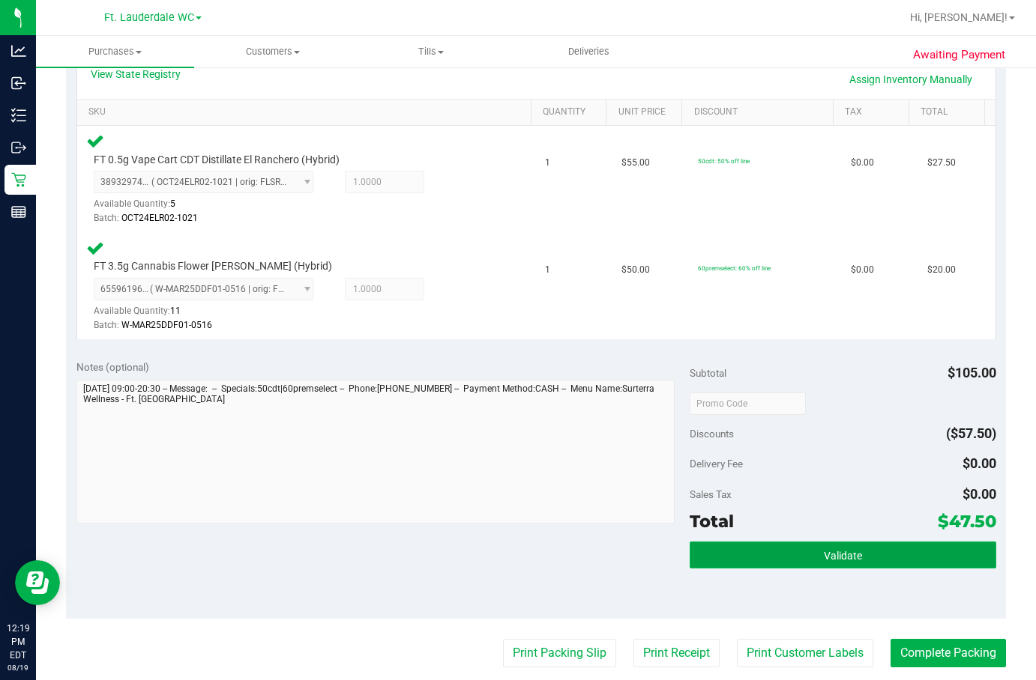
click at [750, 564] on button "Validate" at bounding box center [842, 555] width 306 height 27
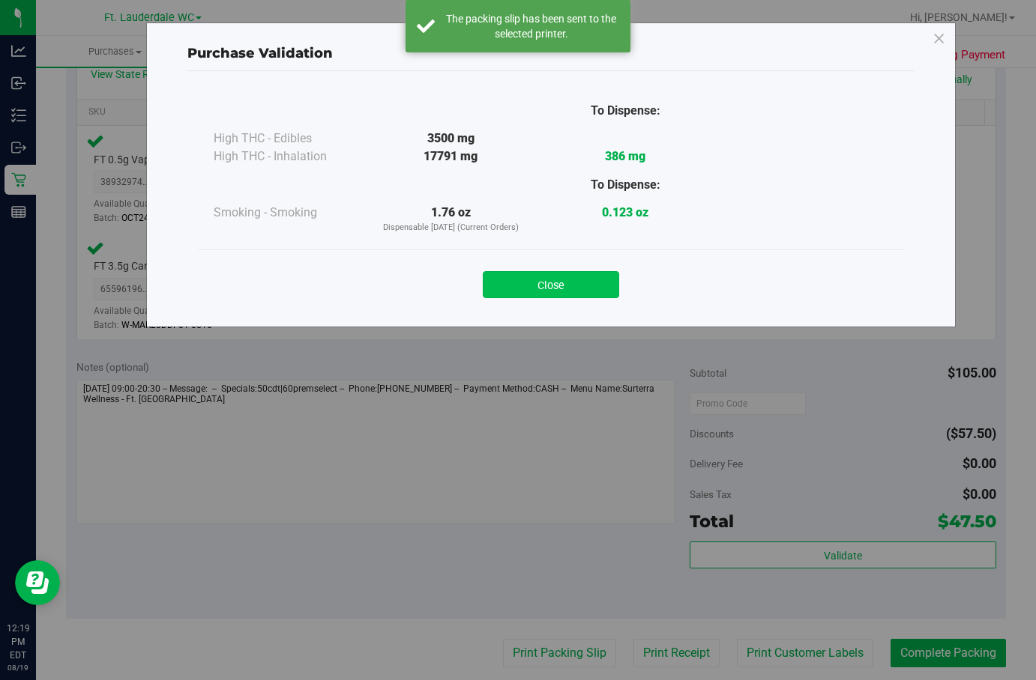
click at [550, 290] on button "Close" at bounding box center [551, 284] width 136 height 27
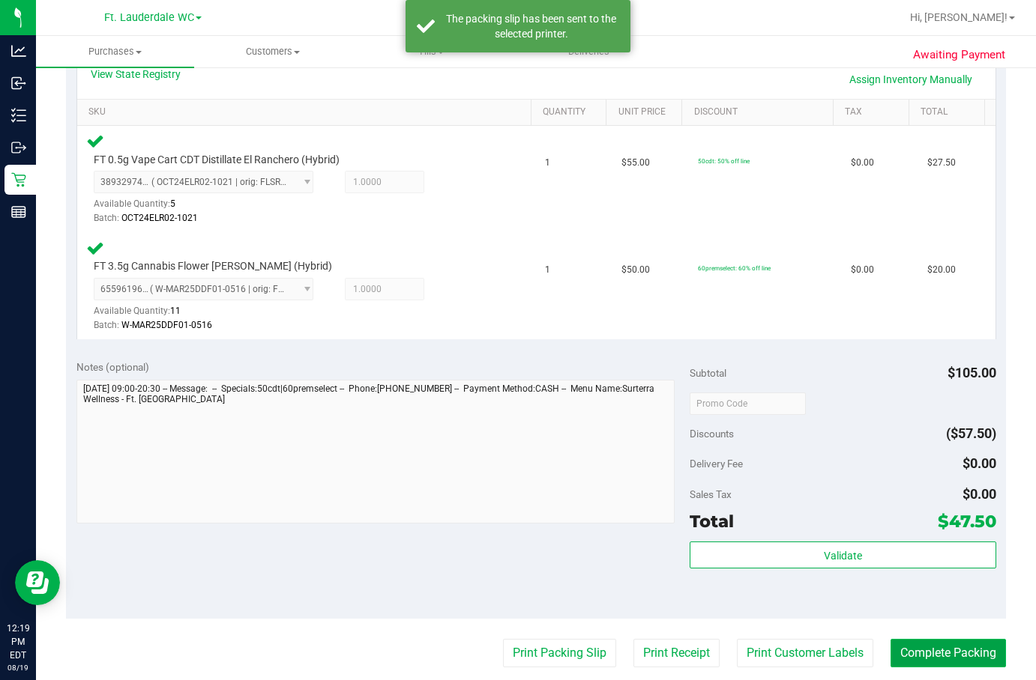
click at [949, 650] on button "Complete Packing" at bounding box center [947, 653] width 115 height 28
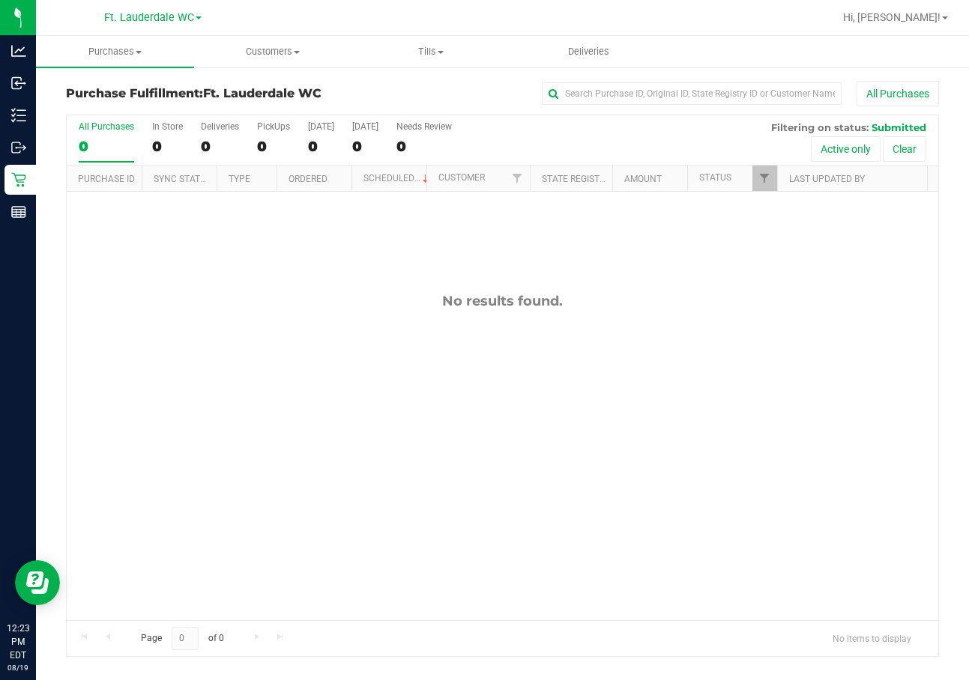
click at [93, 123] on div "All Purchases" at bounding box center [106, 126] width 55 height 10
click at [0, 0] on input "All Purchases 0" at bounding box center [0, 0] width 0 height 0
click at [97, 145] on div "0" at bounding box center [106, 146] width 55 height 17
click at [0, 0] on input "All Purchases 0" at bounding box center [0, 0] width 0 height 0
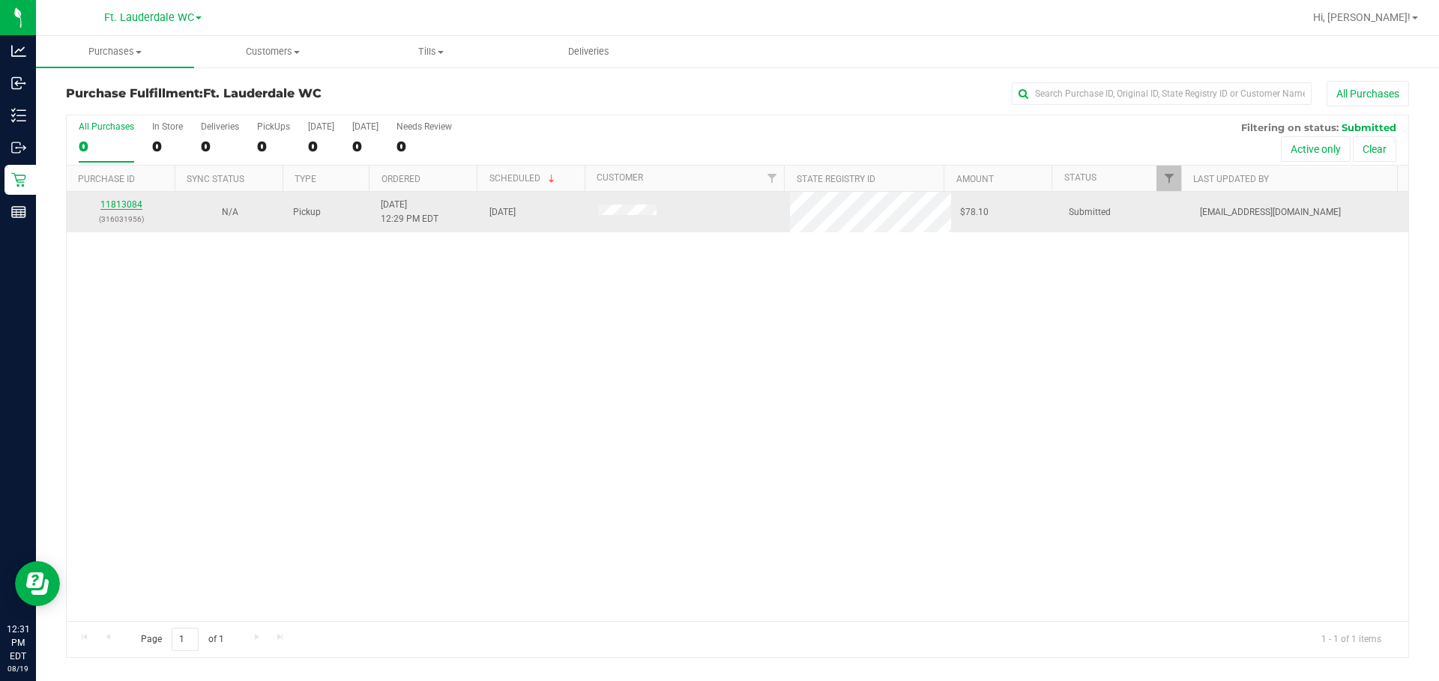
click at [131, 207] on link "11813084" at bounding box center [121, 204] width 42 height 10
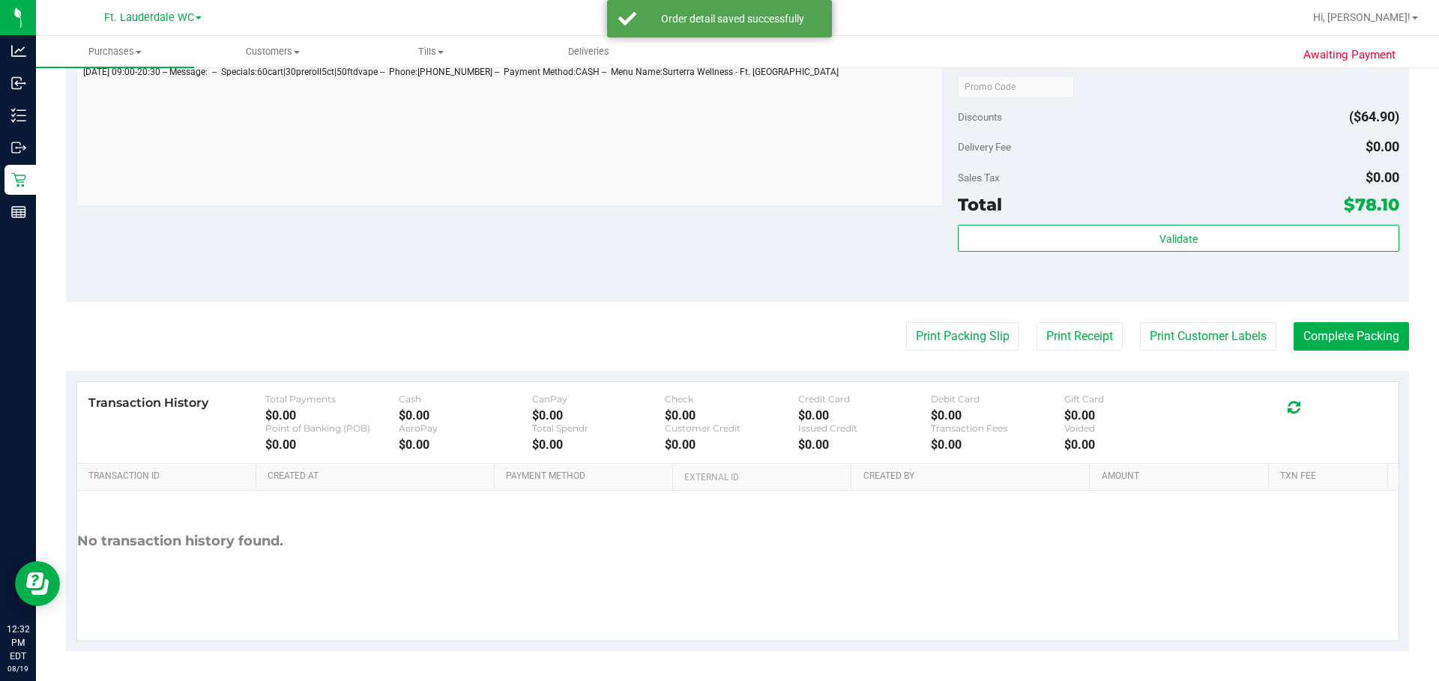
scroll to position [801, 0]
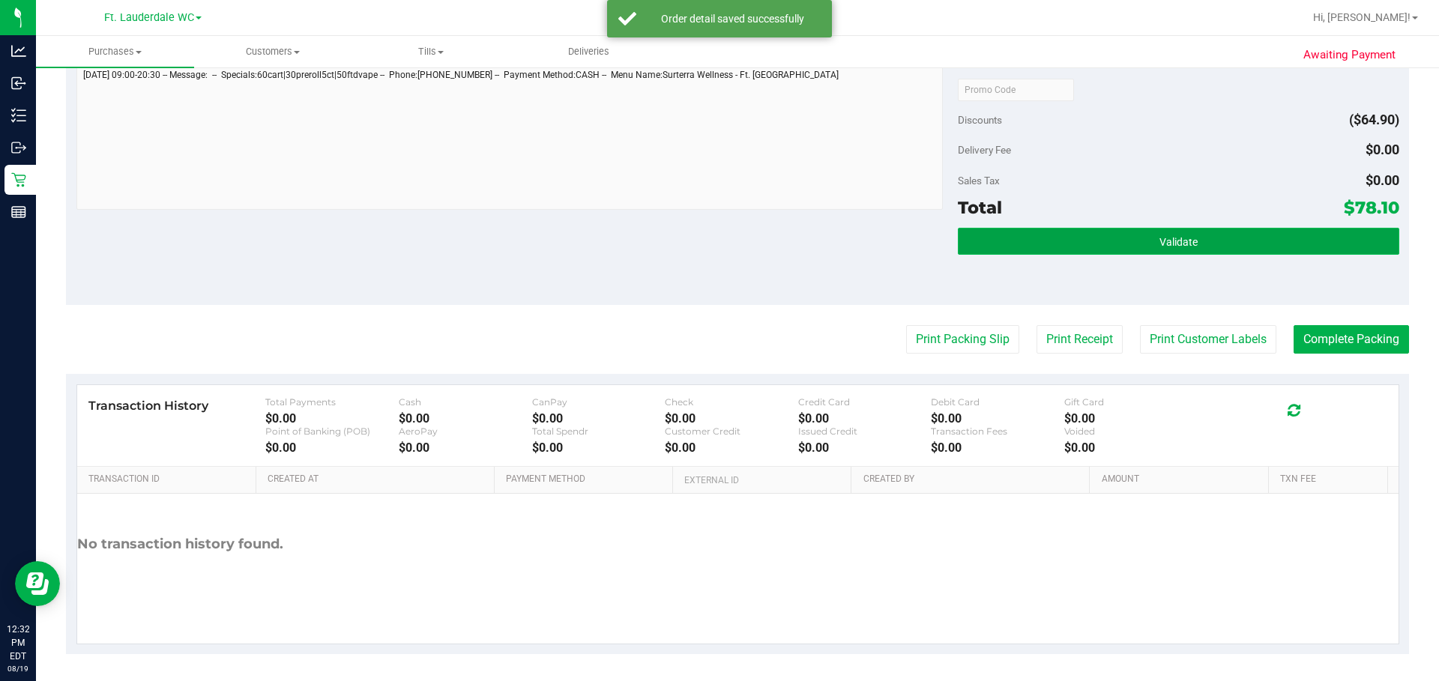
click at [1035, 247] on button "Validate" at bounding box center [1178, 241] width 441 height 27
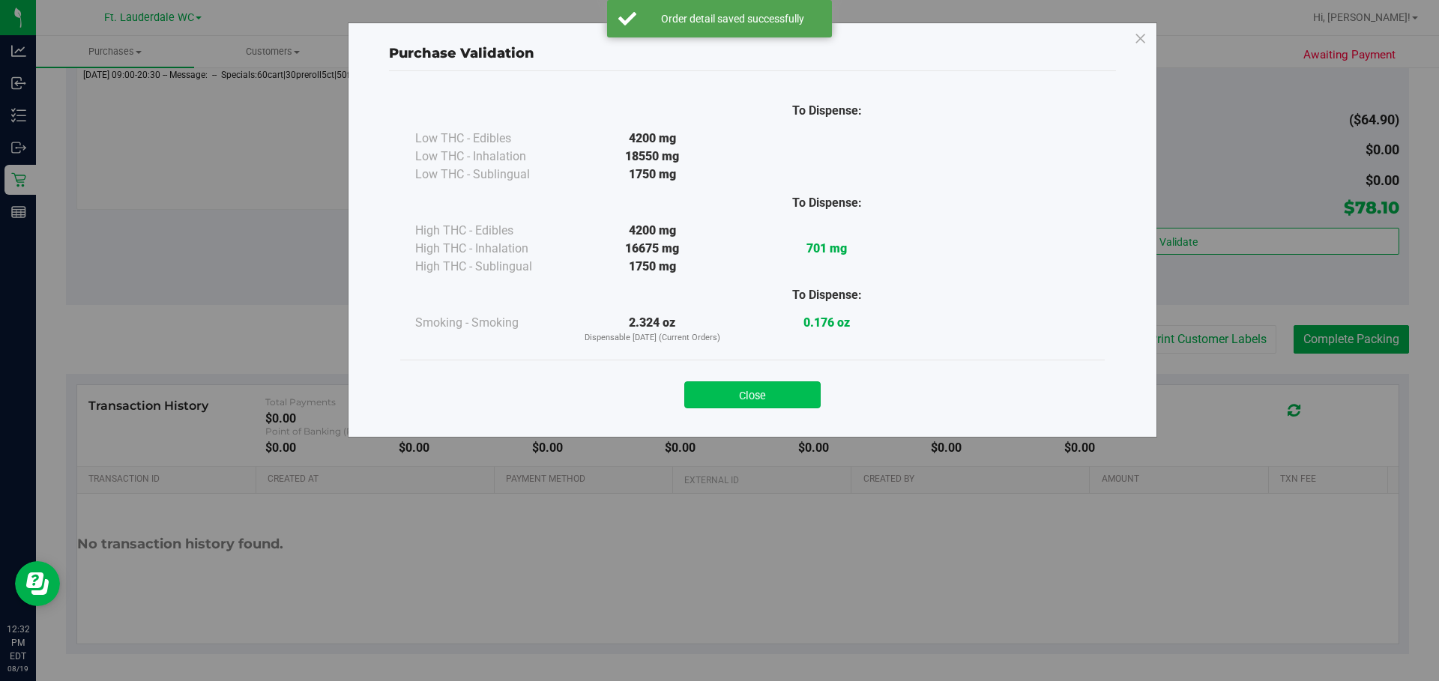
click at [796, 392] on button "Close" at bounding box center [752, 394] width 136 height 27
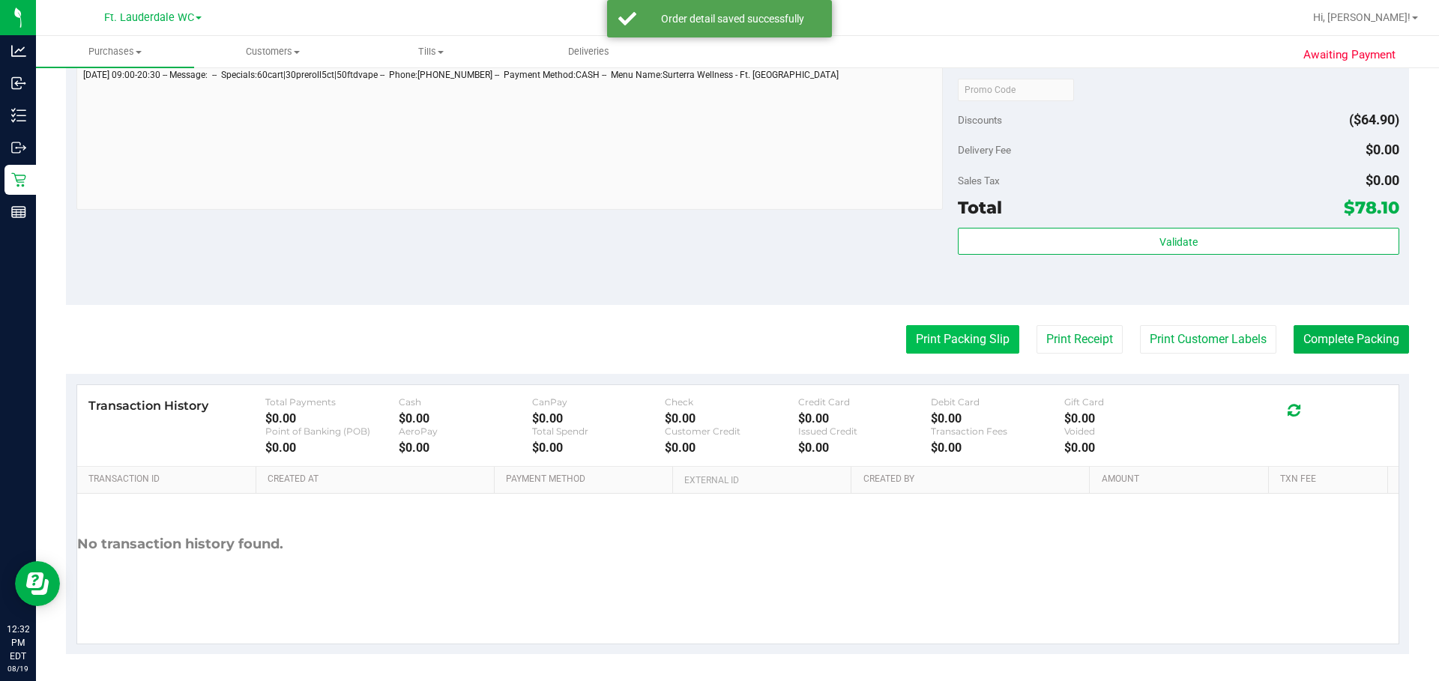
click at [961, 342] on button "Print Packing Slip" at bounding box center [962, 339] width 113 height 28
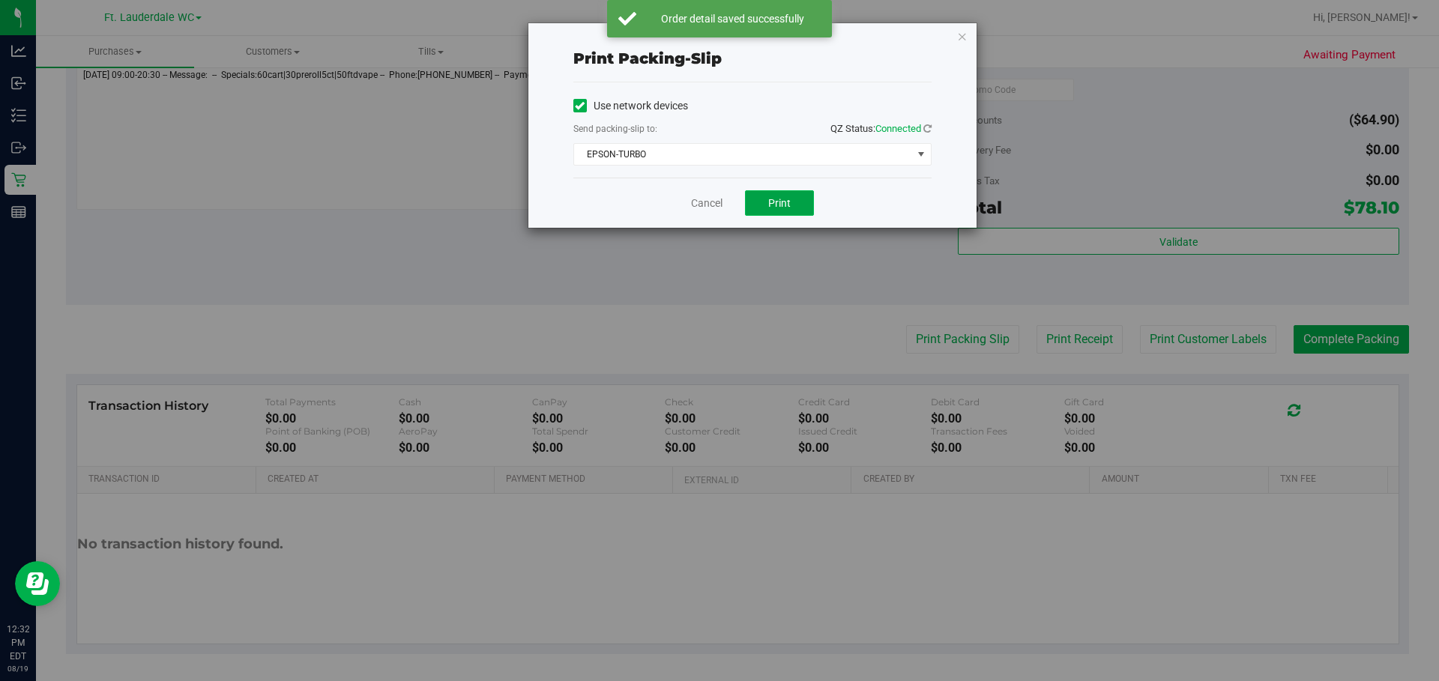
click at [776, 202] on span "Print" at bounding box center [779, 203] width 22 height 12
click at [711, 202] on link "Cancel" at bounding box center [699, 204] width 31 height 16
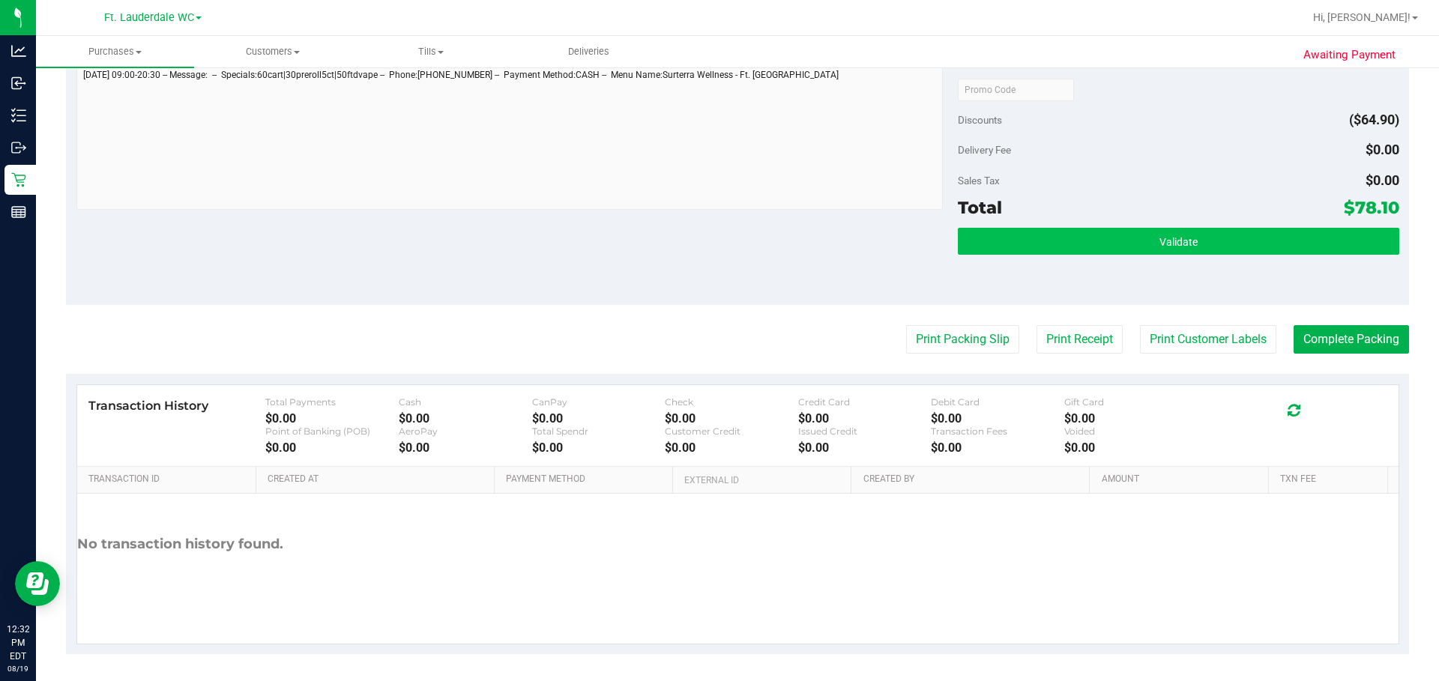
click at [1000, 229] on button "Validate" at bounding box center [1178, 241] width 441 height 27
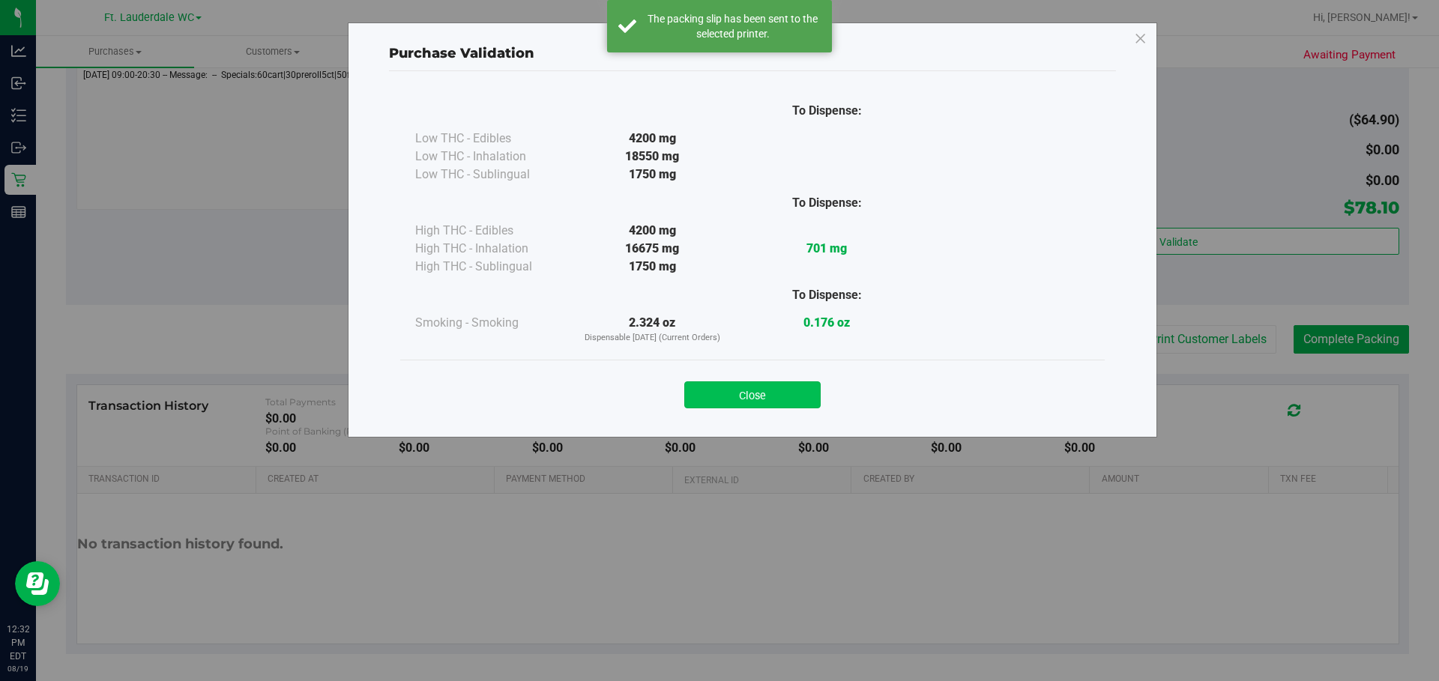
click at [766, 382] on button "Close" at bounding box center [752, 394] width 136 height 27
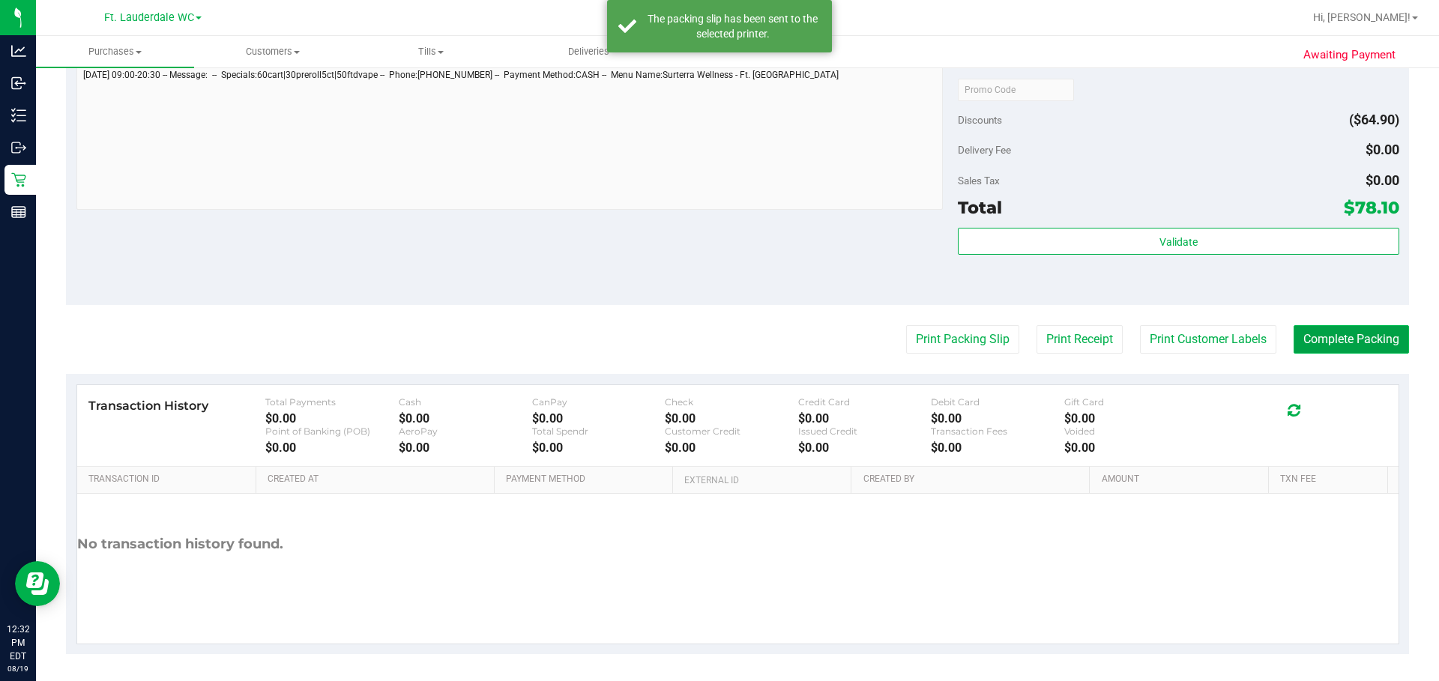
click at [1035, 339] on button "Complete Packing" at bounding box center [1350, 339] width 115 height 28
